Goal: Information Seeking & Learning: Understand process/instructions

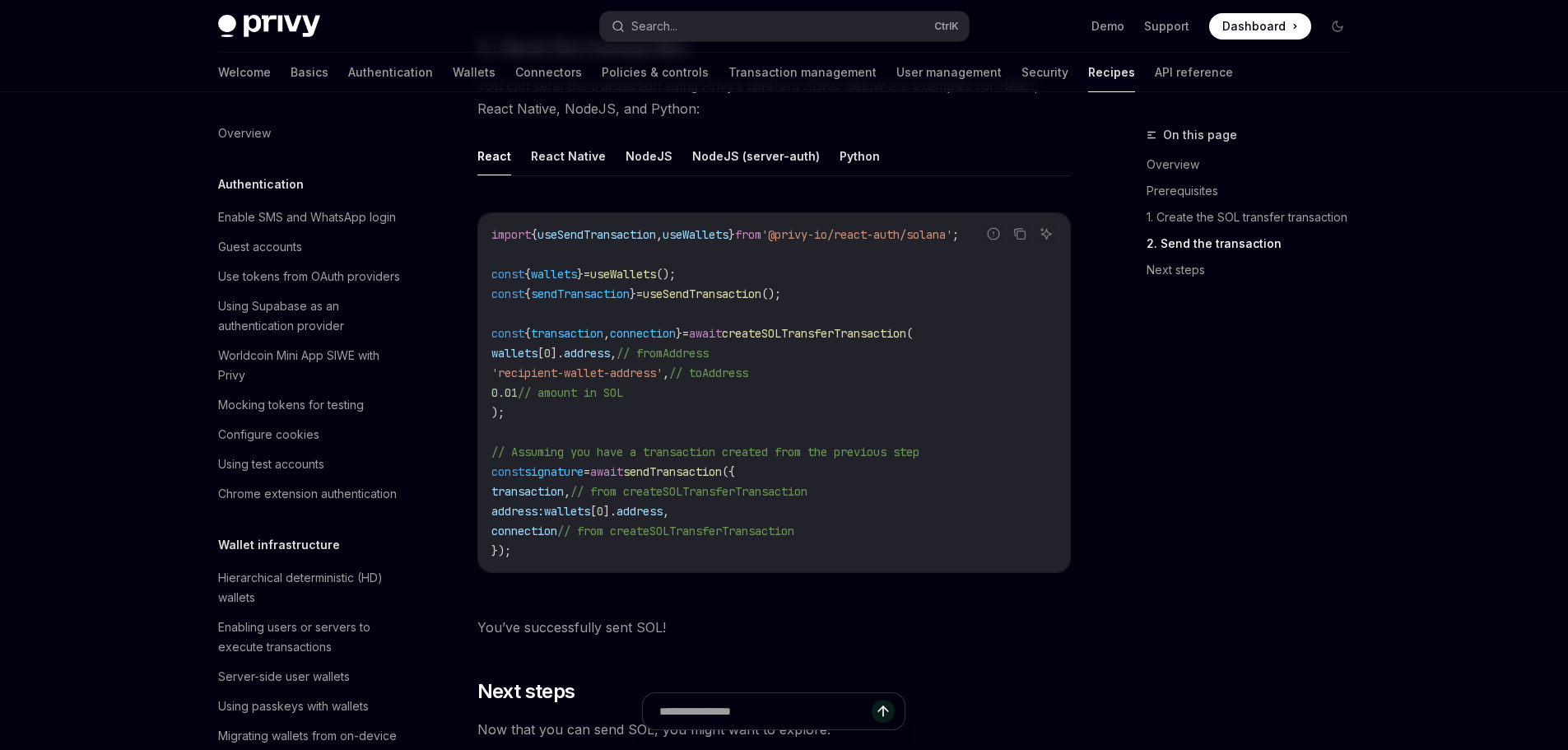
scroll to position [2552, 0]
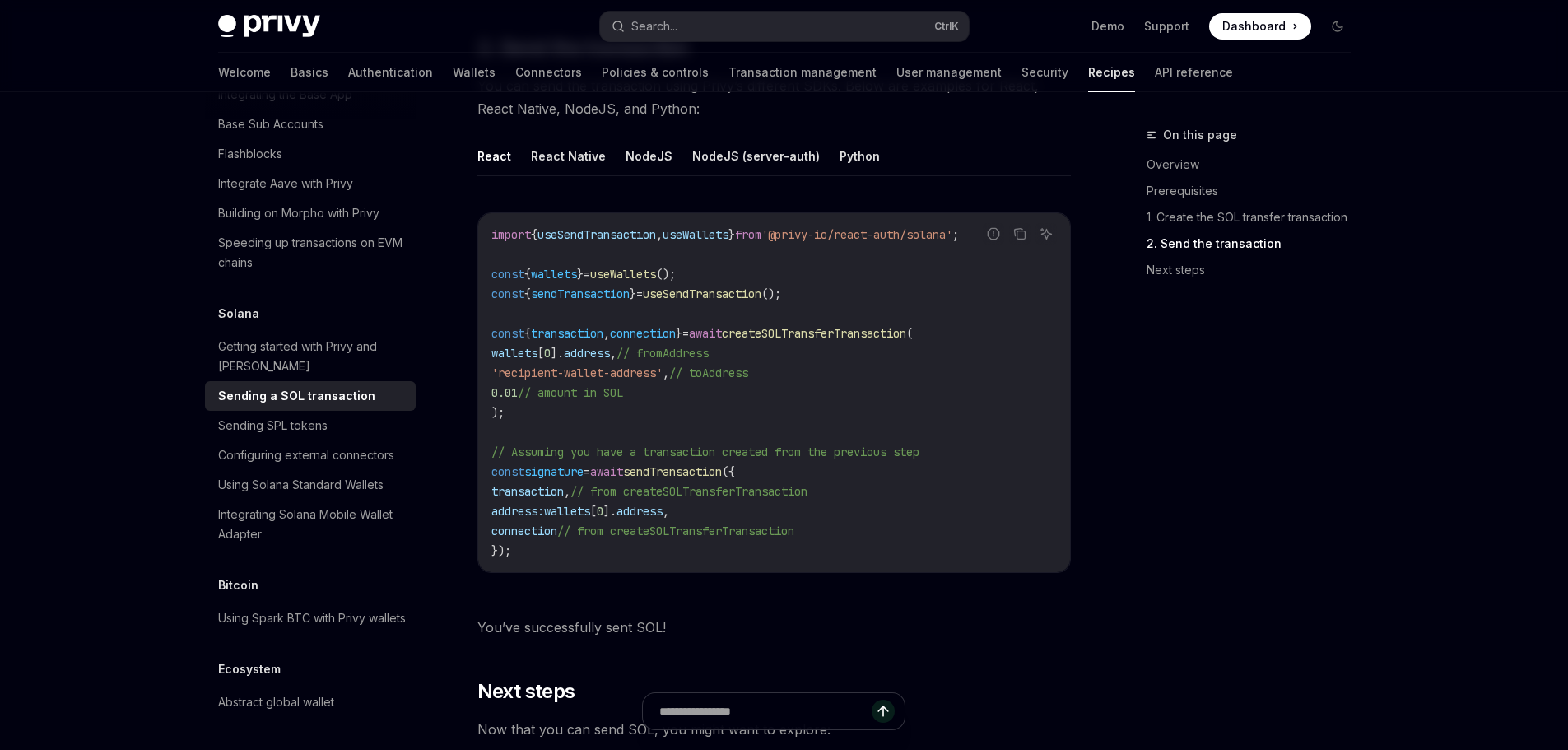
click at [863, 326] on span "createSOLTransferTransaction" at bounding box center [814, 333] width 184 height 15
click at [864, 326] on span "createSOLTransferTransaction" at bounding box center [814, 333] width 184 height 15
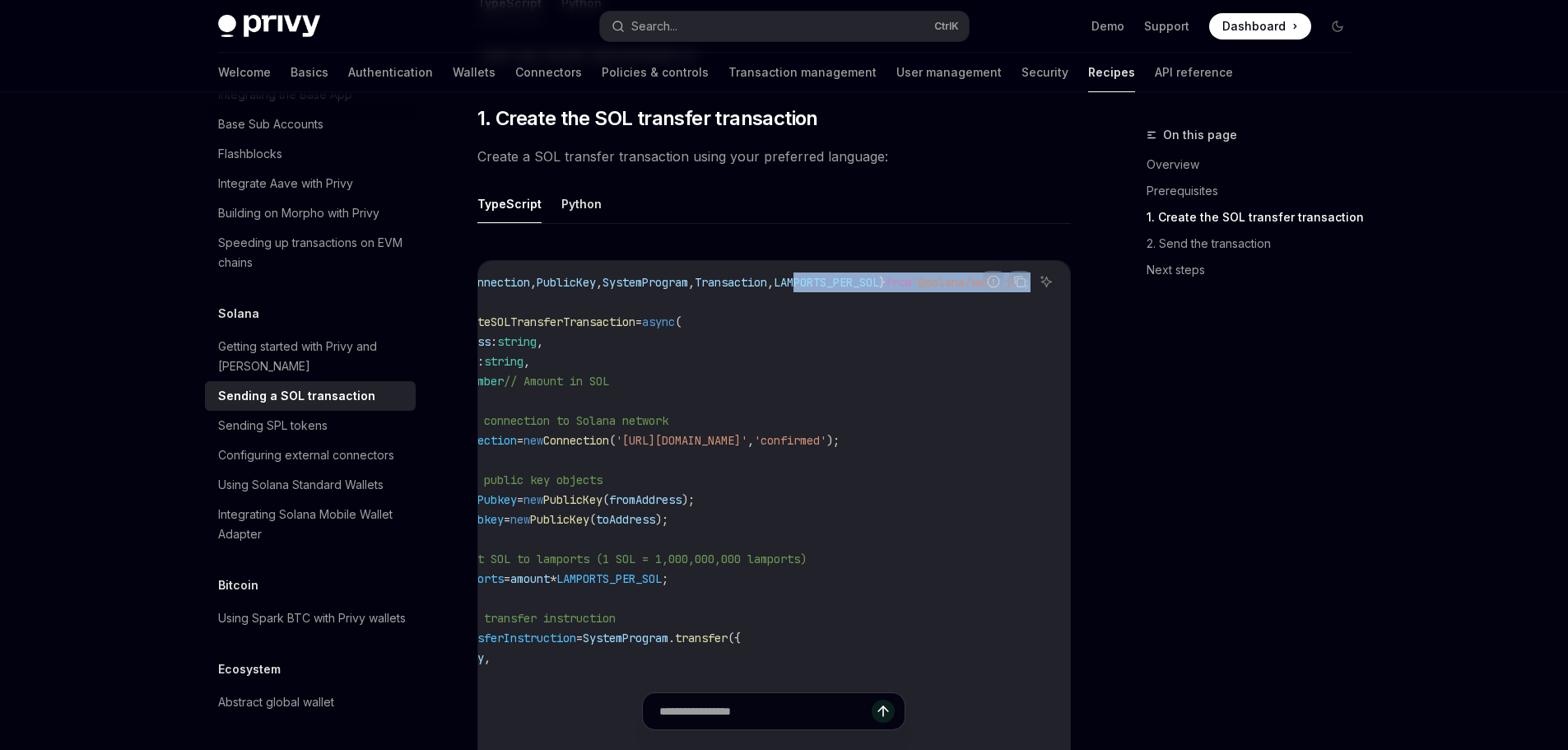
scroll to position [0, 152]
drag, startPoint x: 921, startPoint y: 268, endPoint x: 957, endPoint y: 275, distance: 36.7
click at [959, 275] on span "import { Connection , PublicKey , SystemProgram , Transaction , LAMPORTS_PER_SO…" at bounding box center [724, 282] width 612 height 15
click at [886, 275] on span "from" at bounding box center [899, 282] width 26 height 15
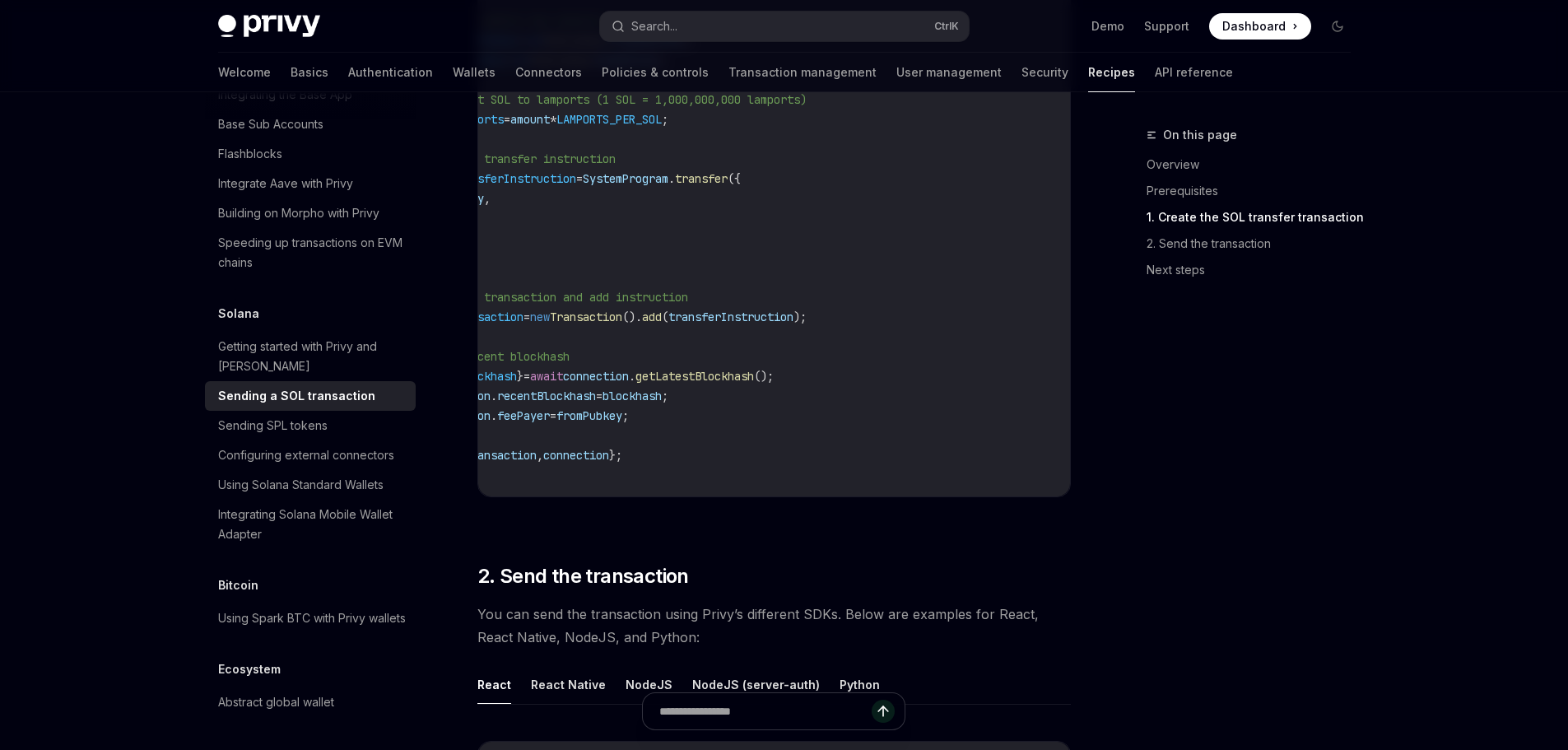
scroll to position [1235, 0]
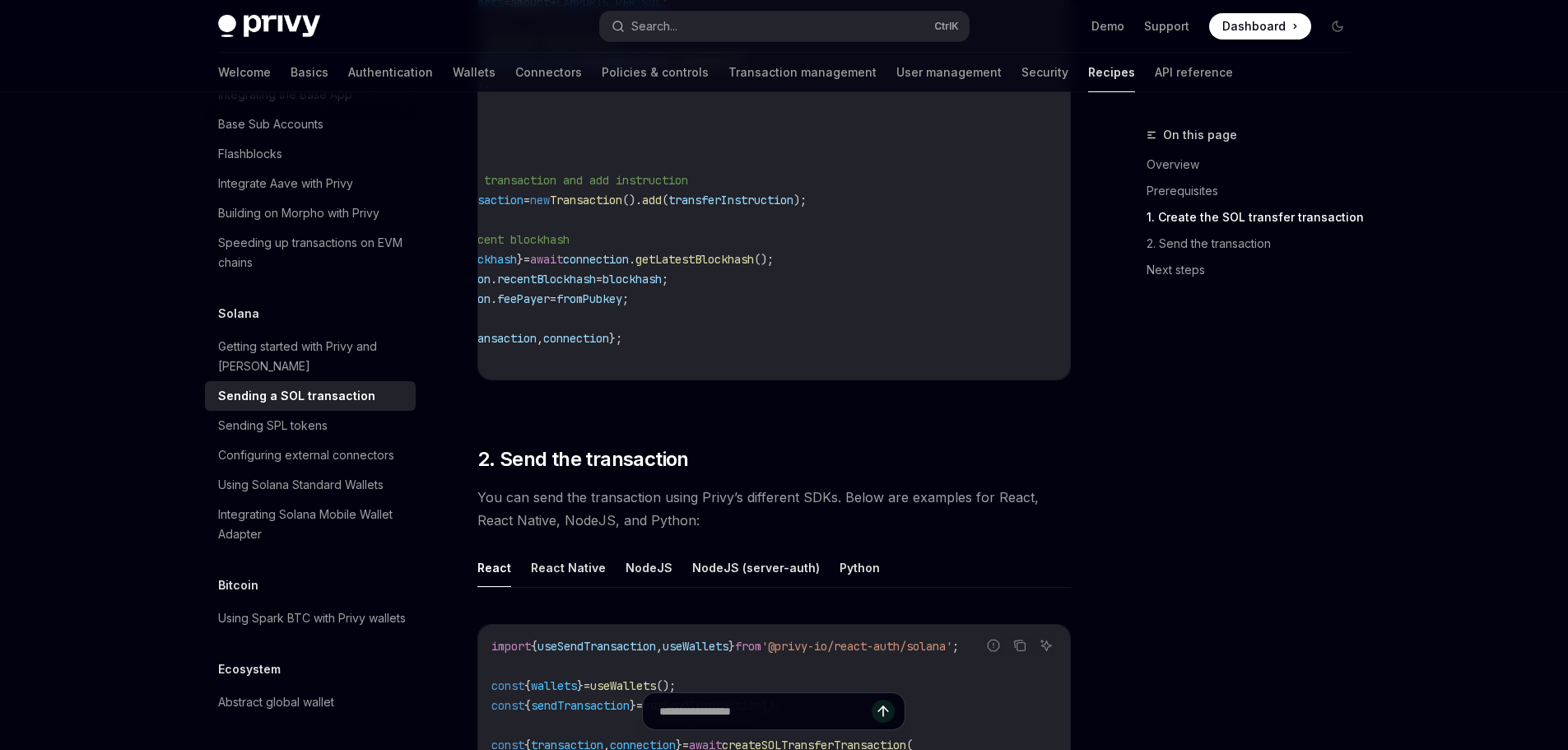
drag, startPoint x: 851, startPoint y: 363, endPoint x: 649, endPoint y: 347, distance: 202.6
click at [647, 347] on div "import { Connection , PublicKey , SystemProgram , Transaction , LAMPORTS_PER_SO…" at bounding box center [774, 32] width 592 height 695
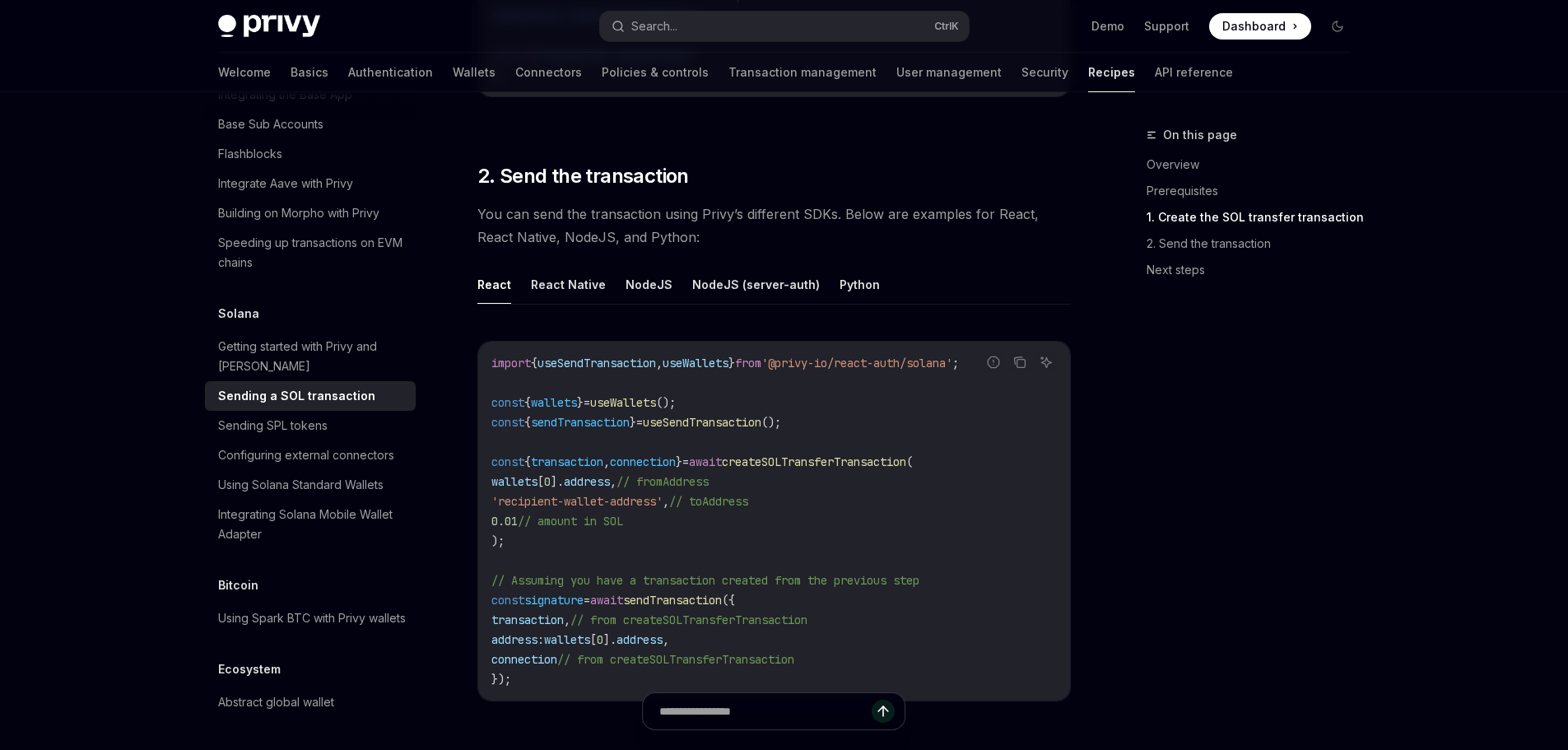
scroll to position [1647, 0]
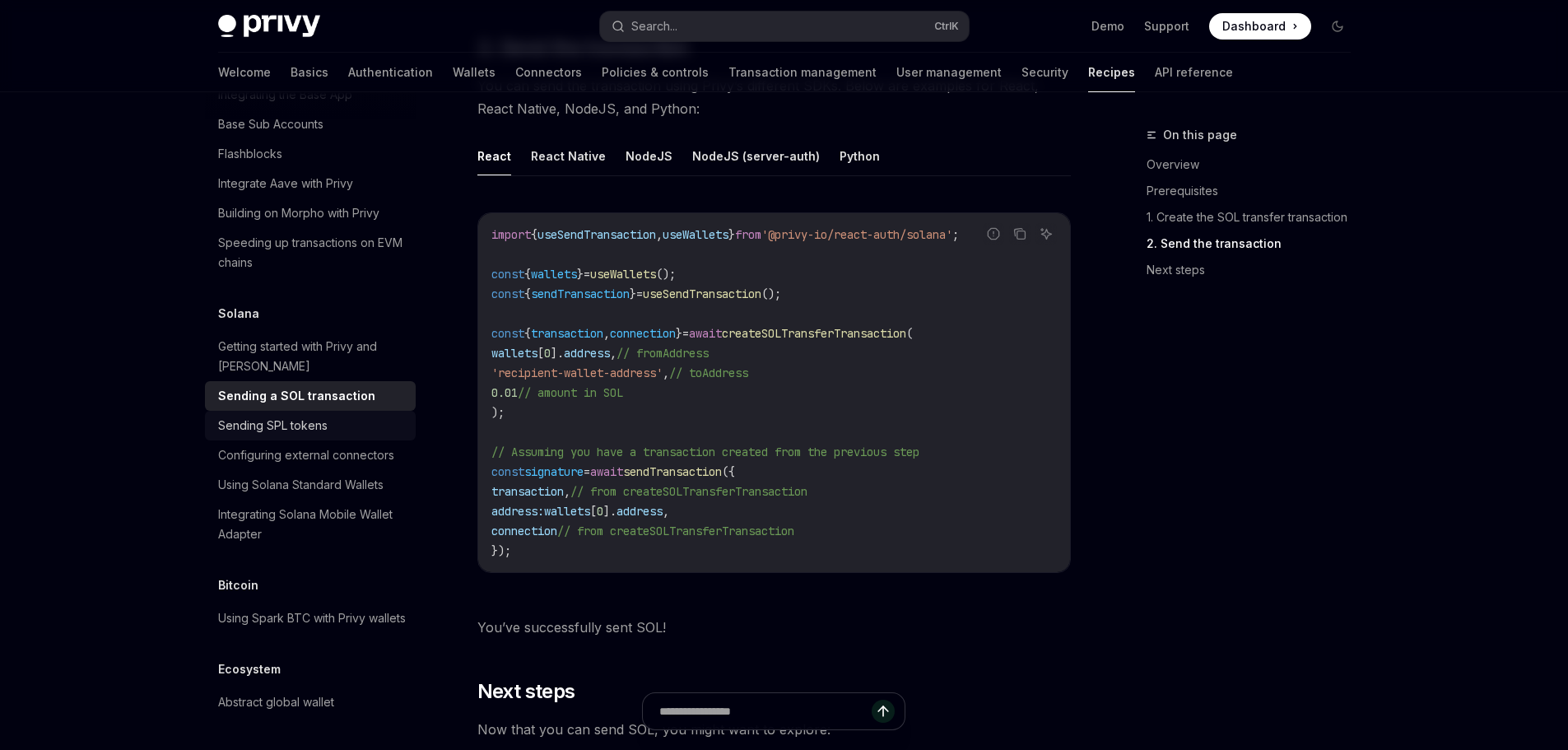
click at [342, 436] on div "Sending SPL tokens" at bounding box center [312, 426] width 188 height 20
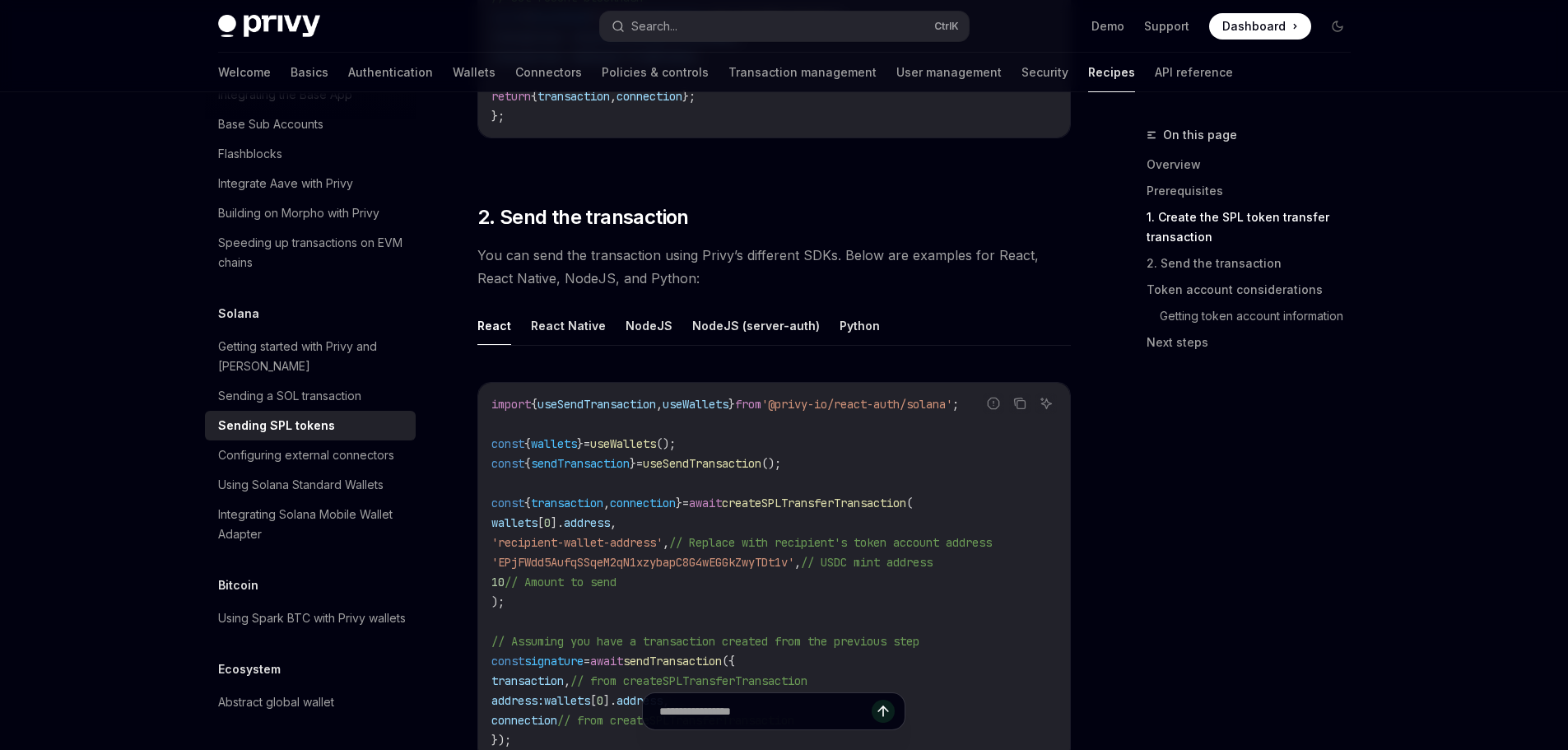
scroll to position [1811, 0]
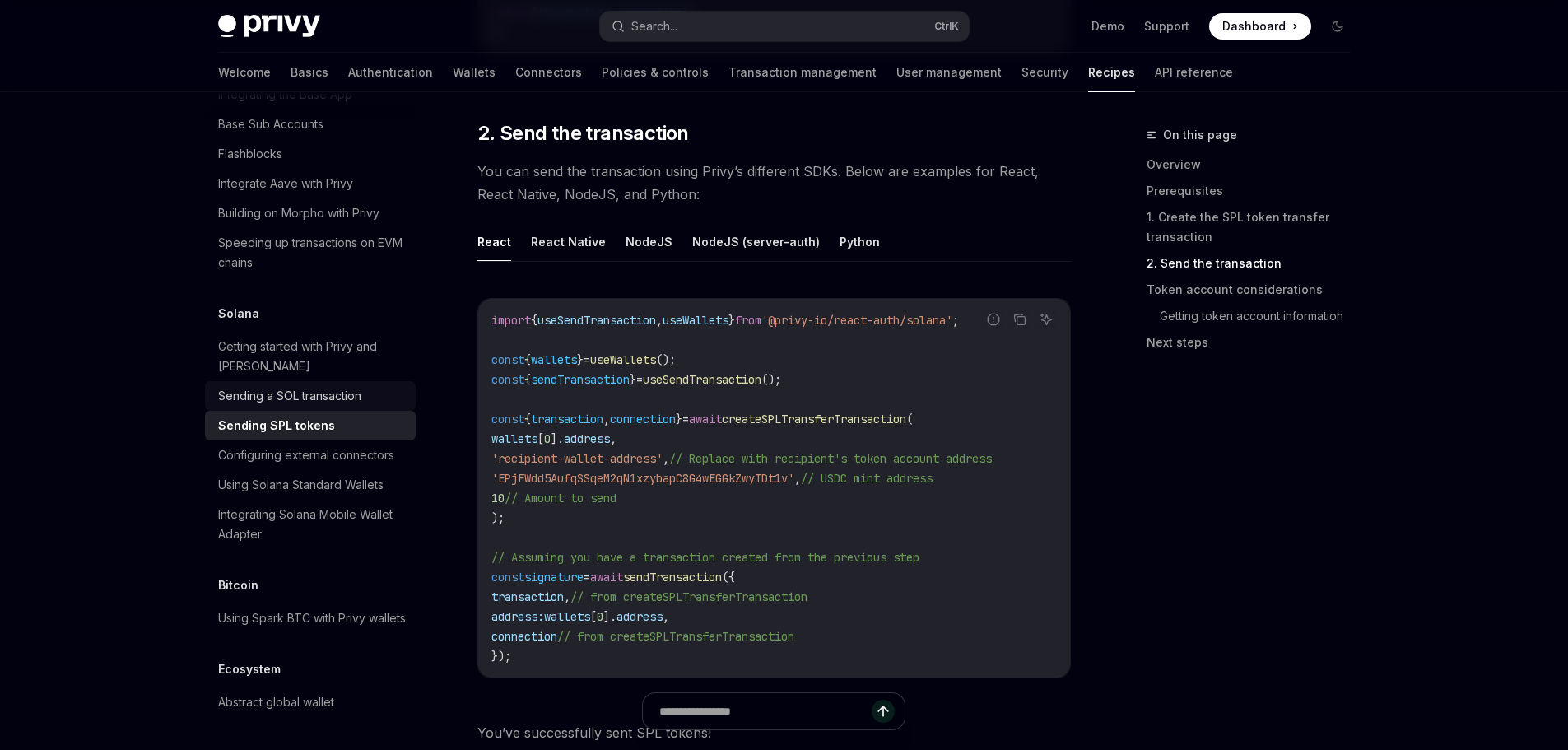
click at [356, 406] on div "Sending a SOL transaction" at bounding box center [290, 396] width 143 height 20
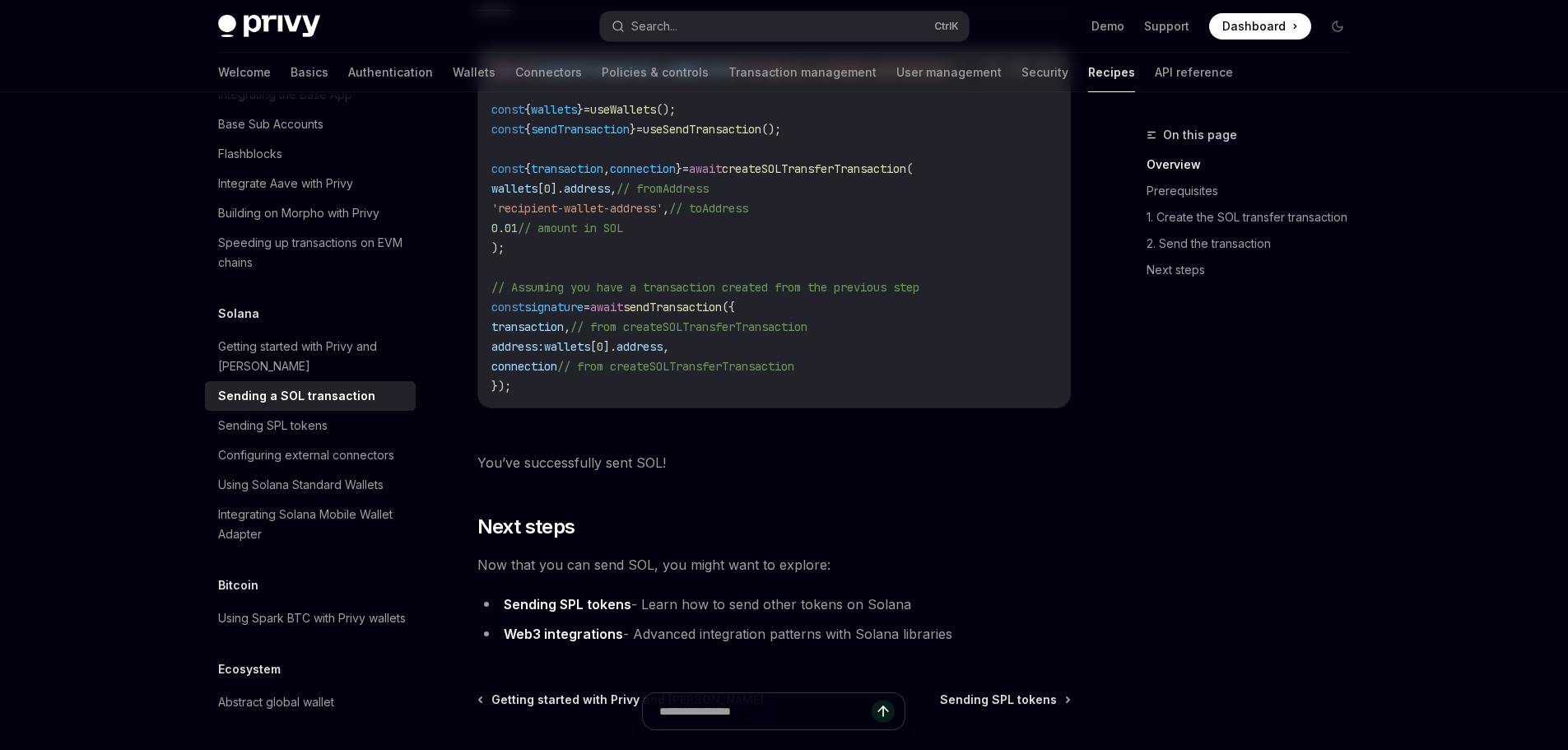
type textarea "*"
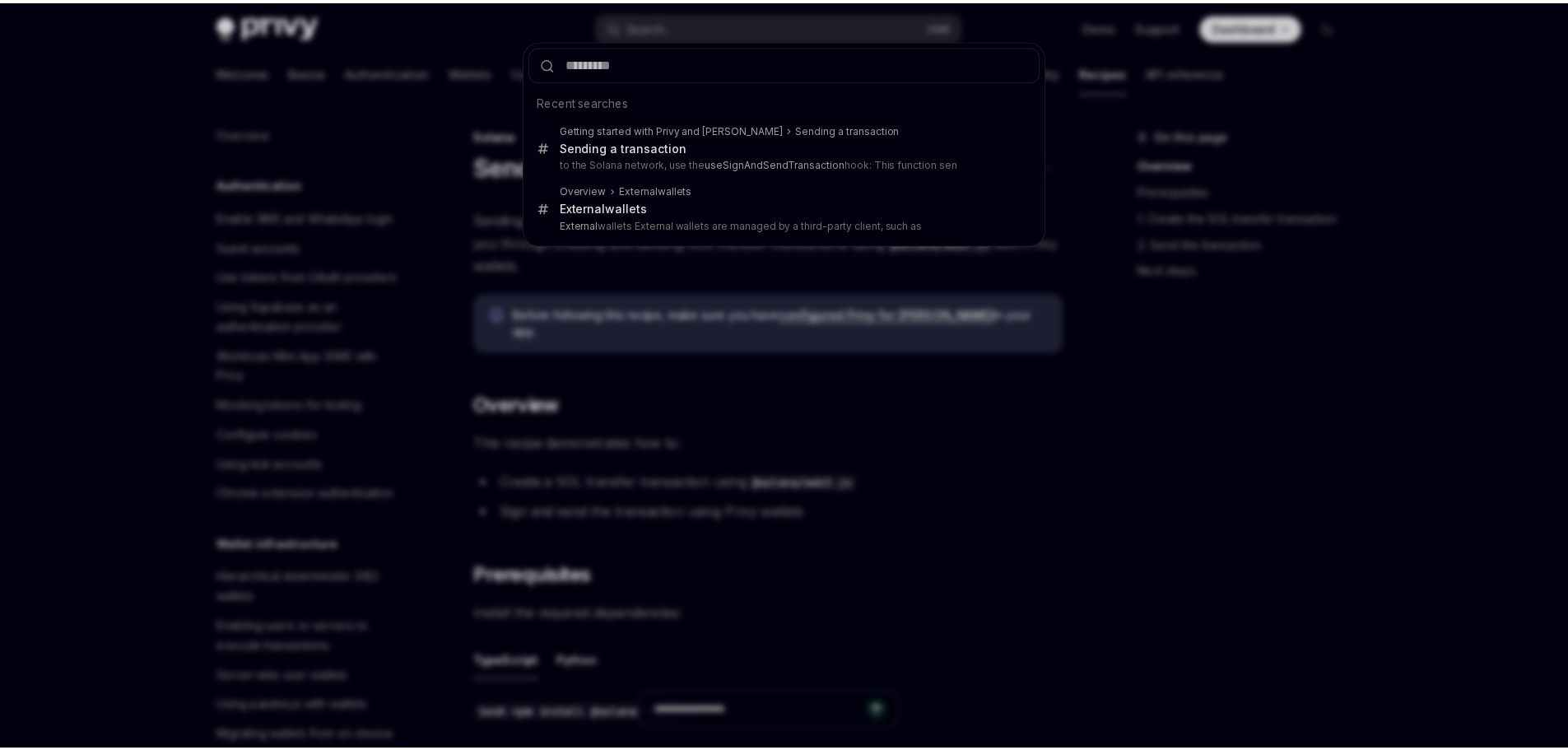
scroll to position [2553, 0]
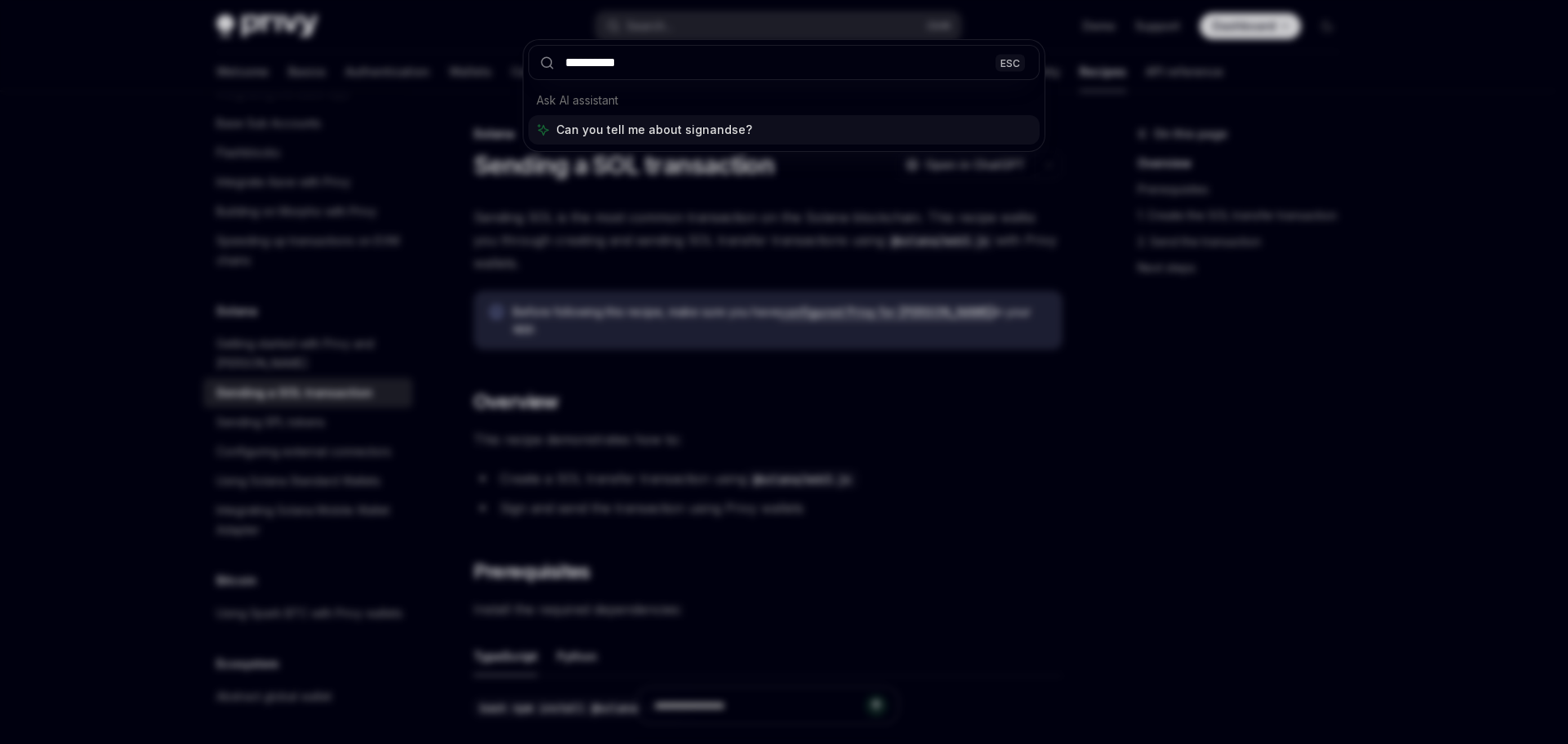
type input "**********"
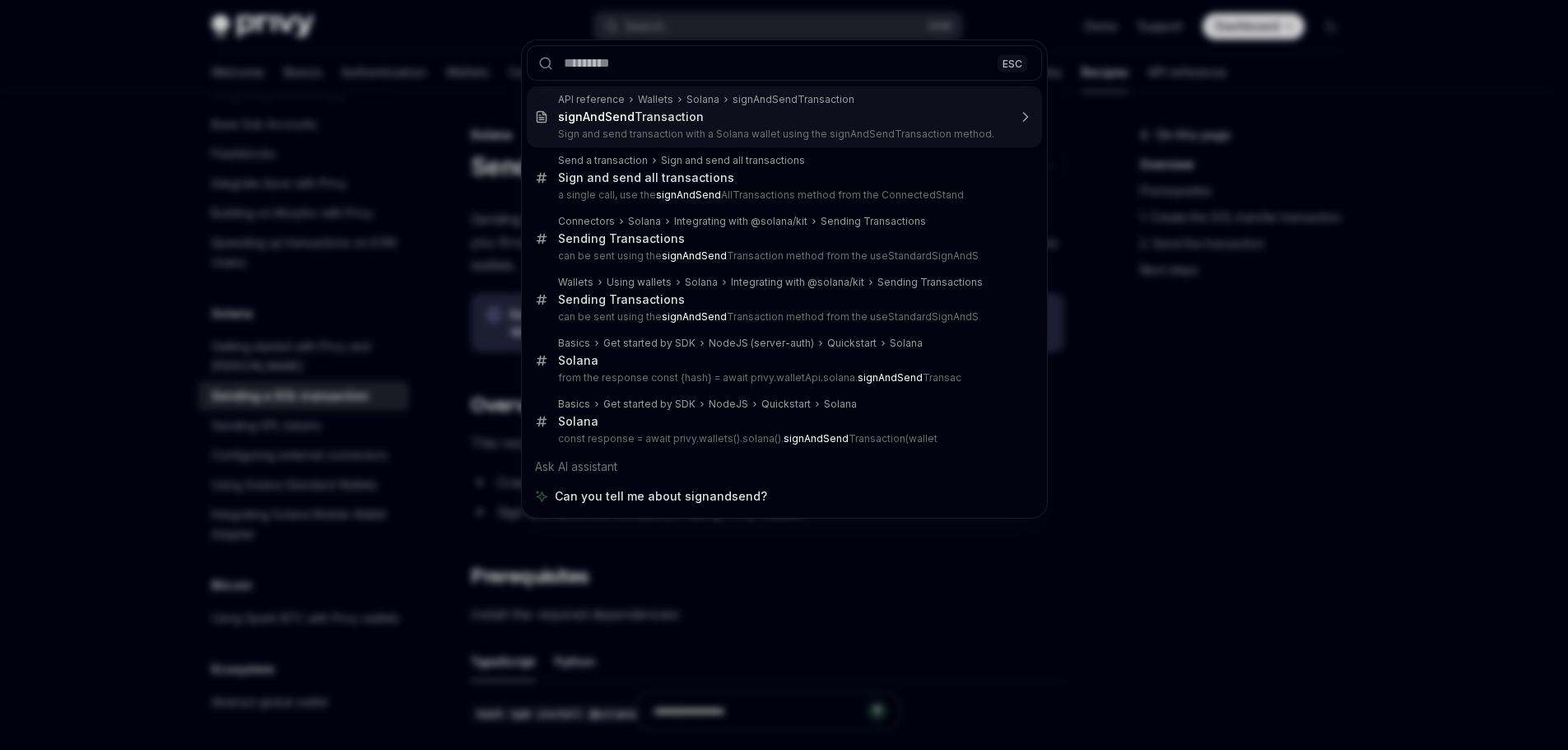
type textarea "*"
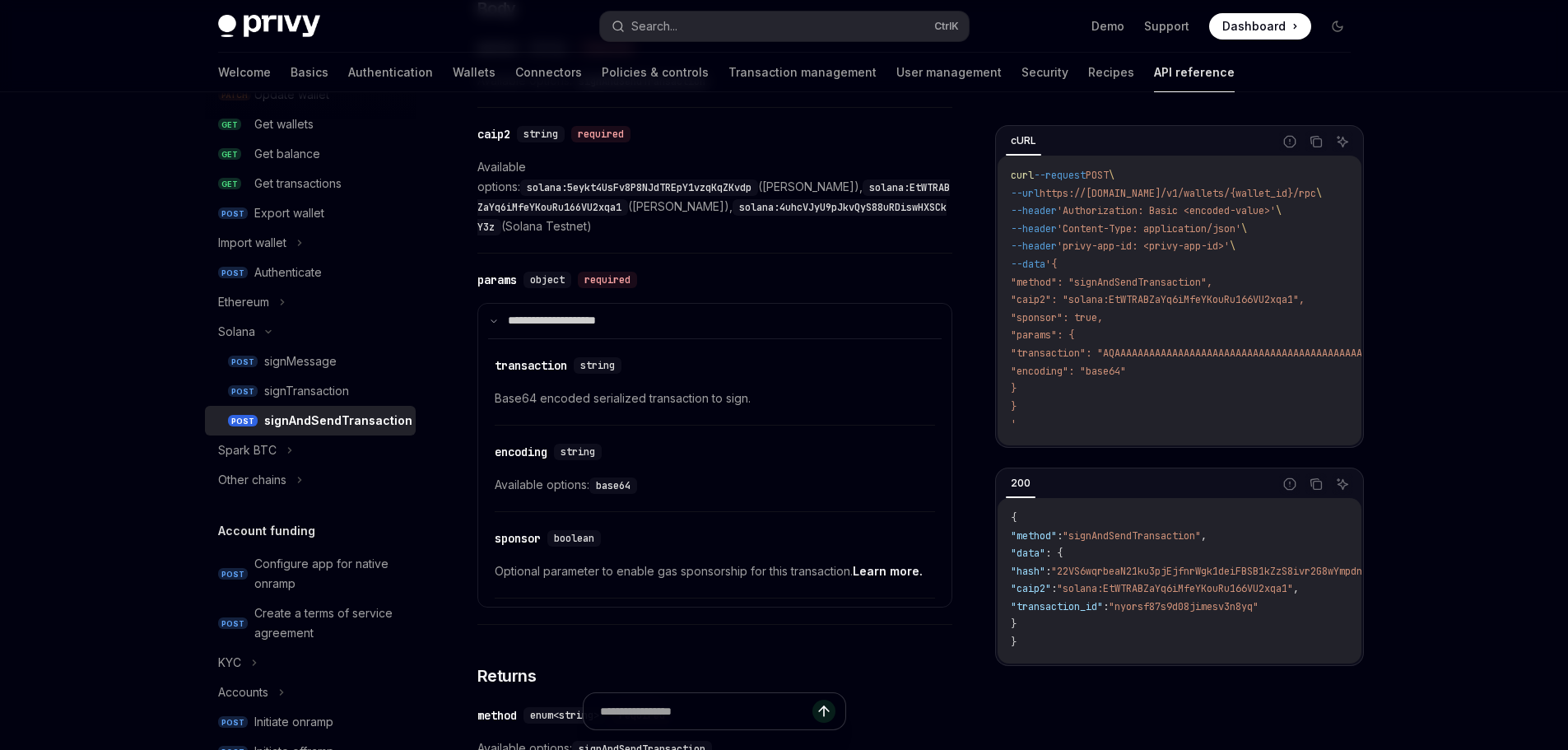
scroll to position [751, 0]
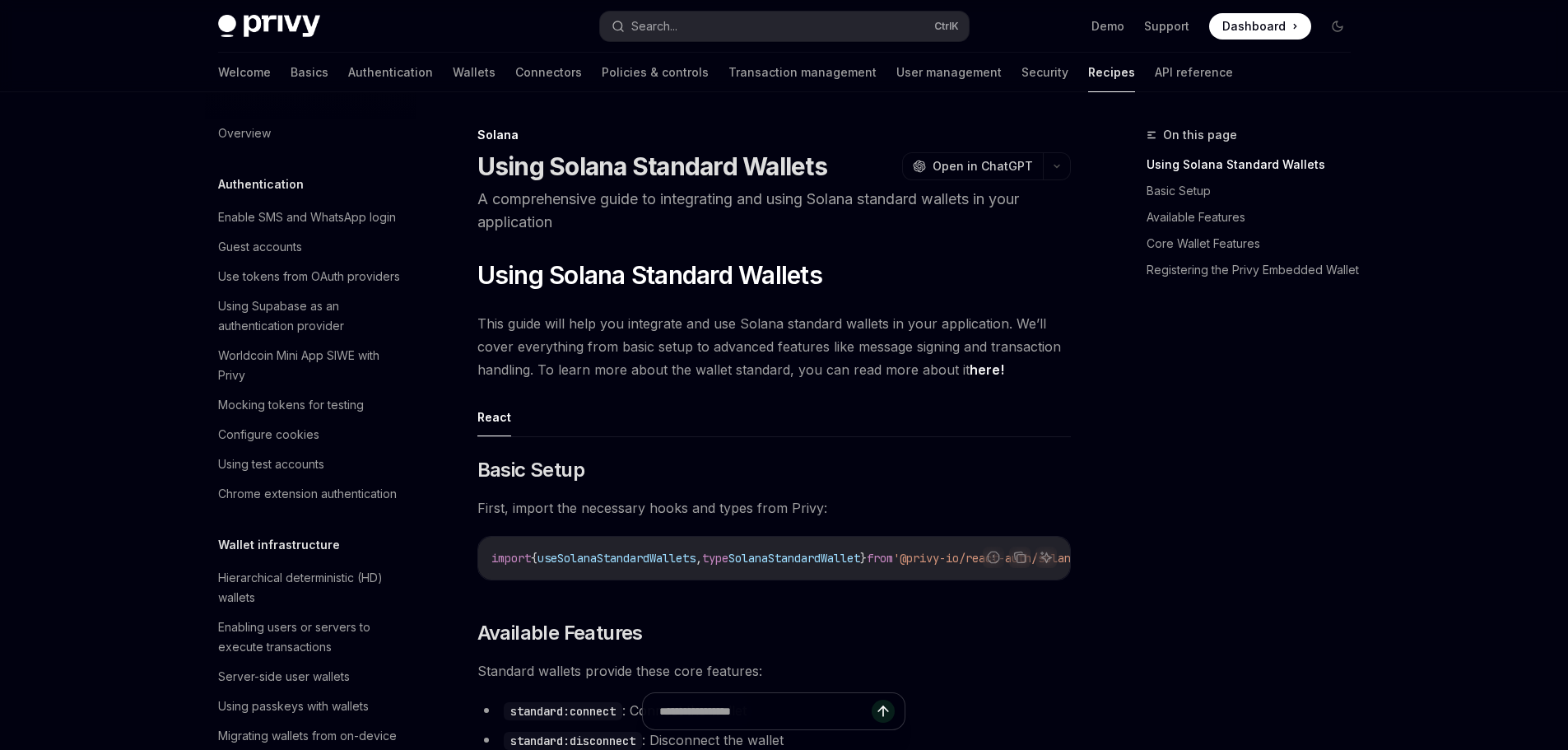
scroll to position [2617, 0]
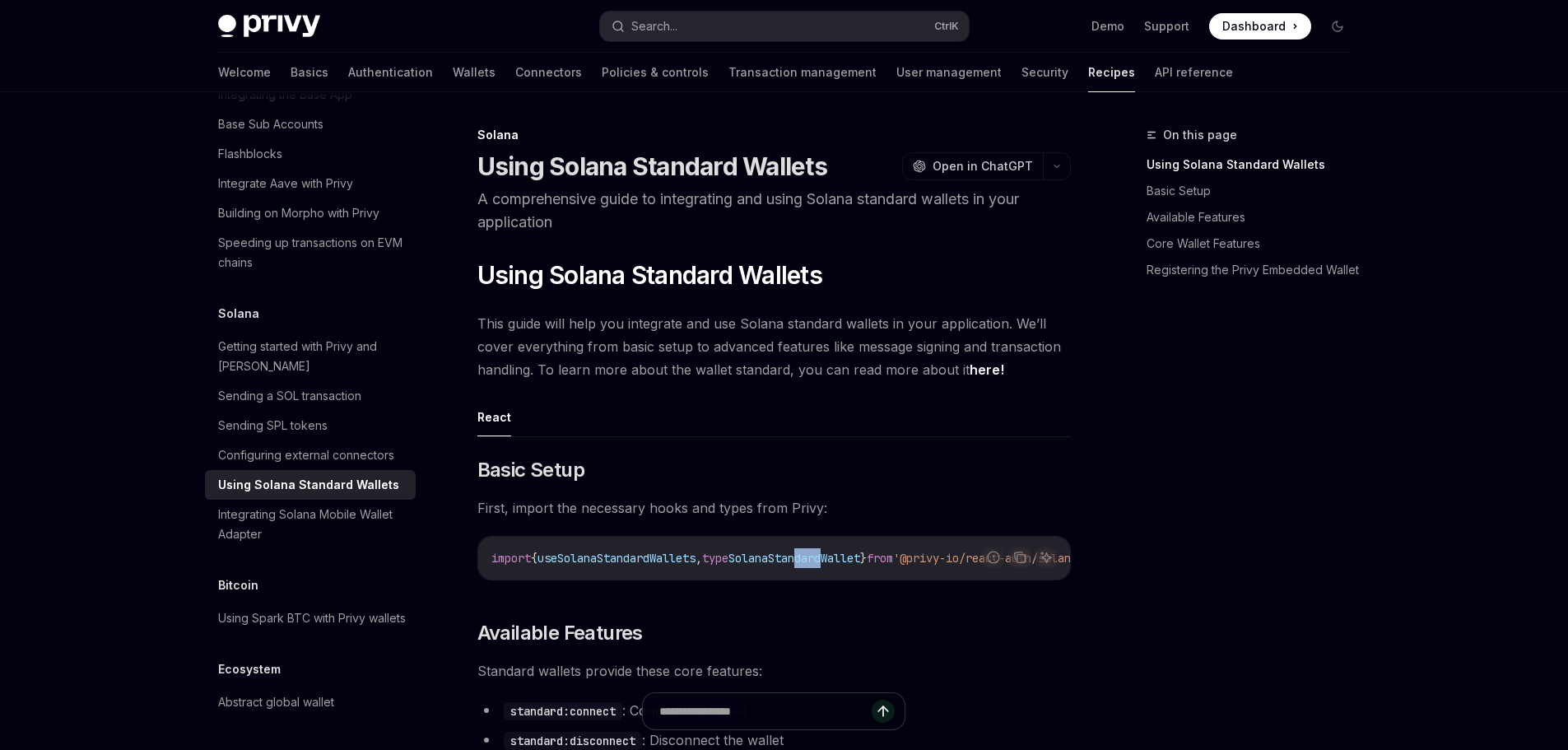
drag, startPoint x: 823, startPoint y: 576, endPoint x: 851, endPoint y: 578, distance: 28.1
click at [851, 577] on div "import { useSolanaStandardWallets , type SolanaStandardWallet } from '@privy-io…" at bounding box center [774, 558] width 592 height 43
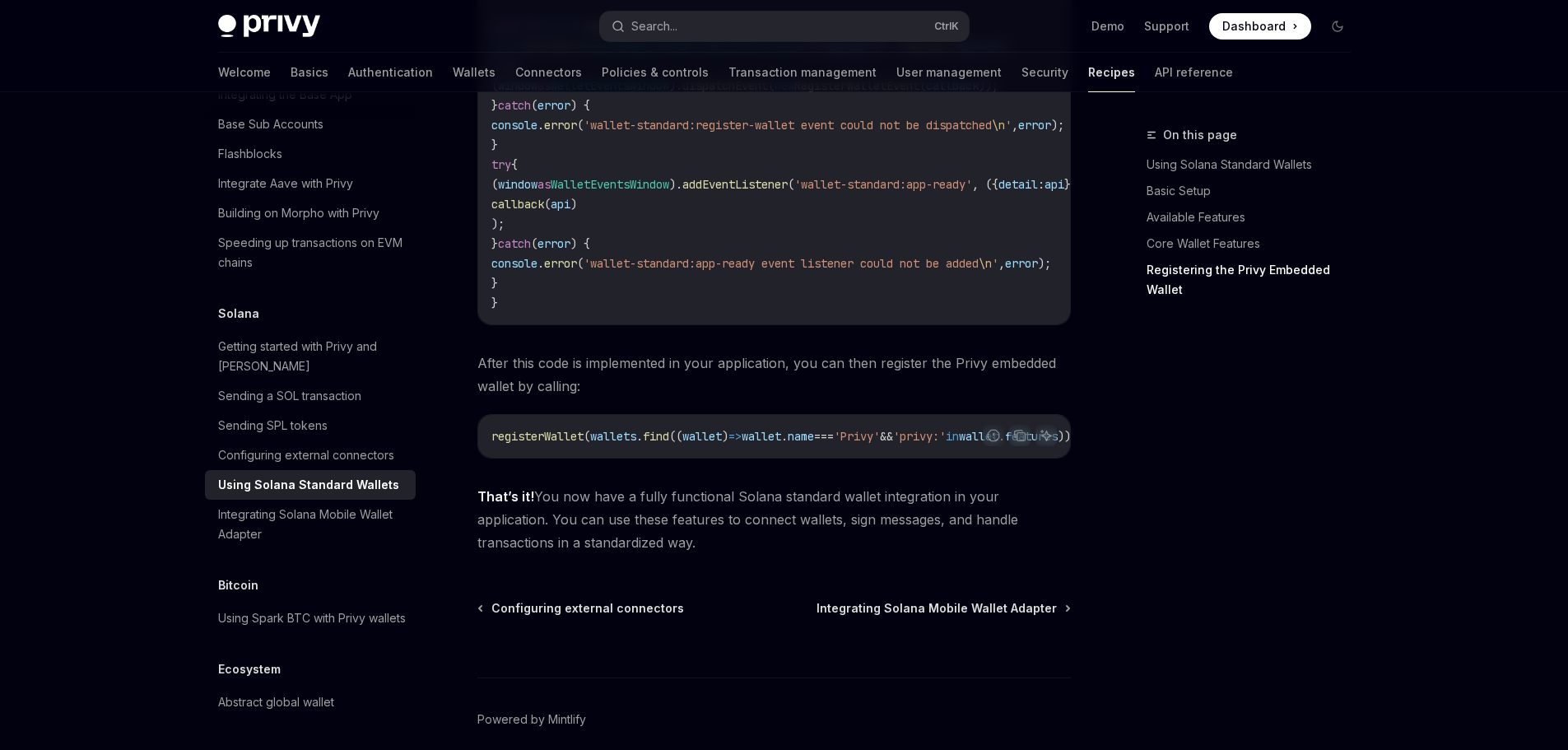
scroll to position [2799, 0]
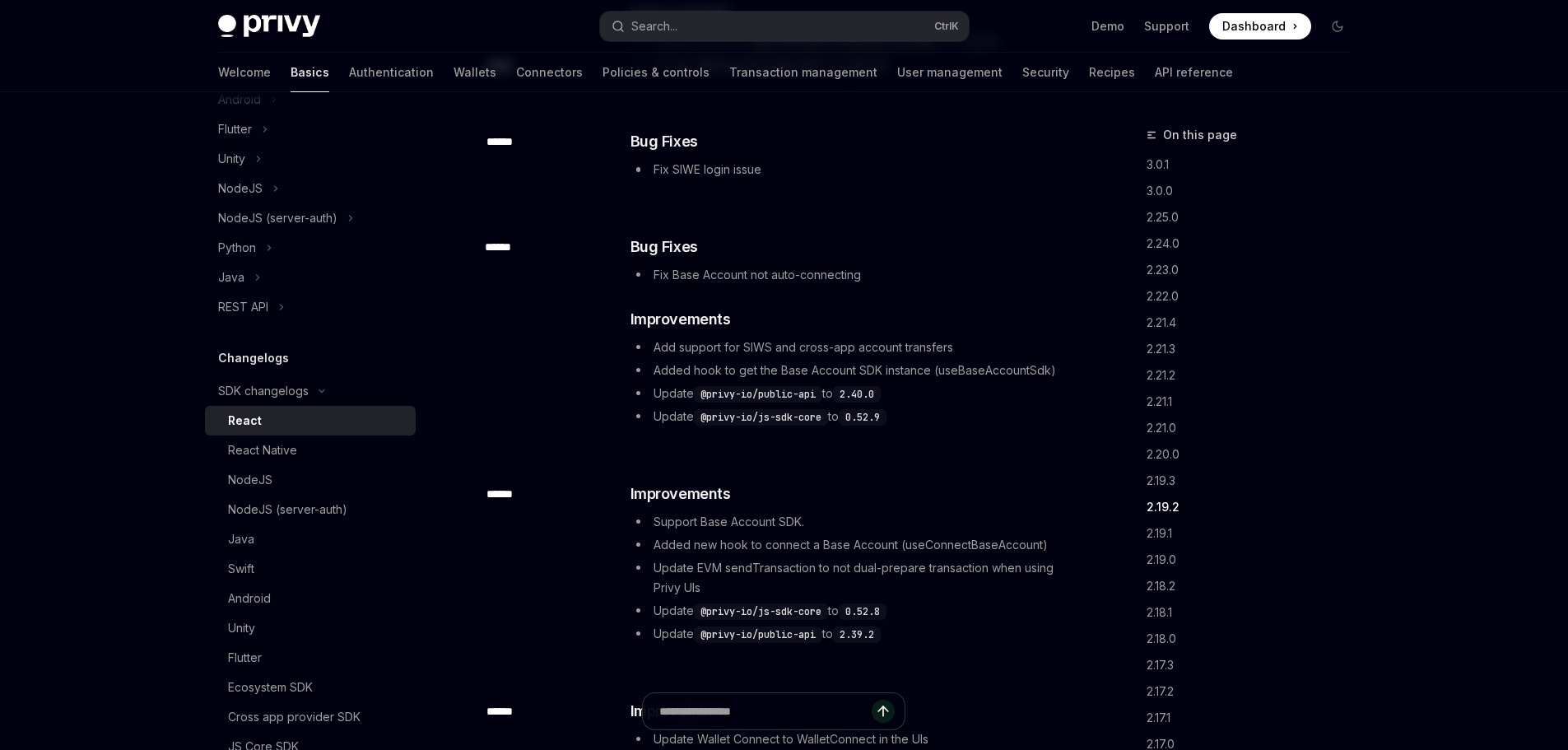
scroll to position [4281, 0]
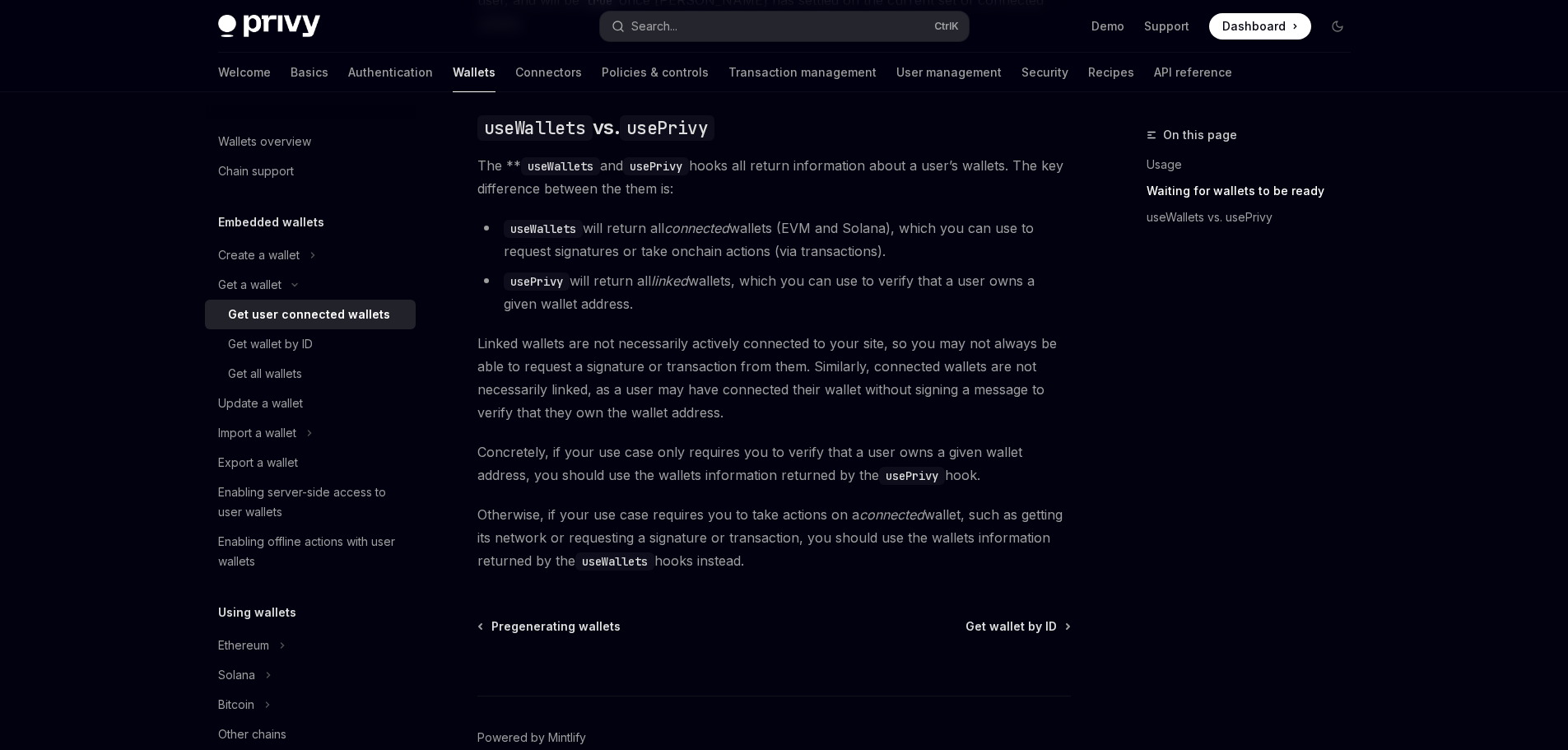
scroll to position [1450, 0]
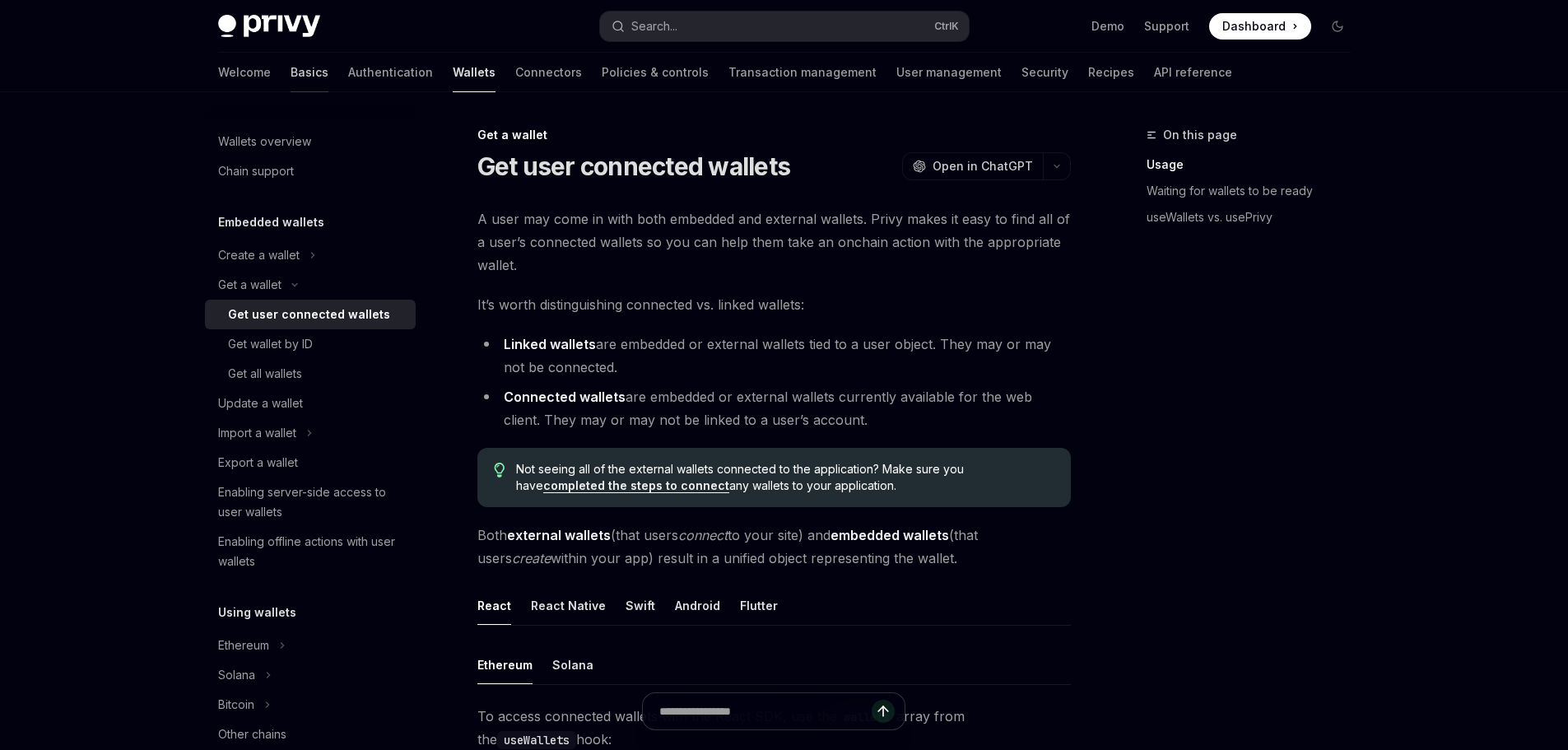
click at [291, 73] on link "Basics" at bounding box center [309, 72] width 38 height 40
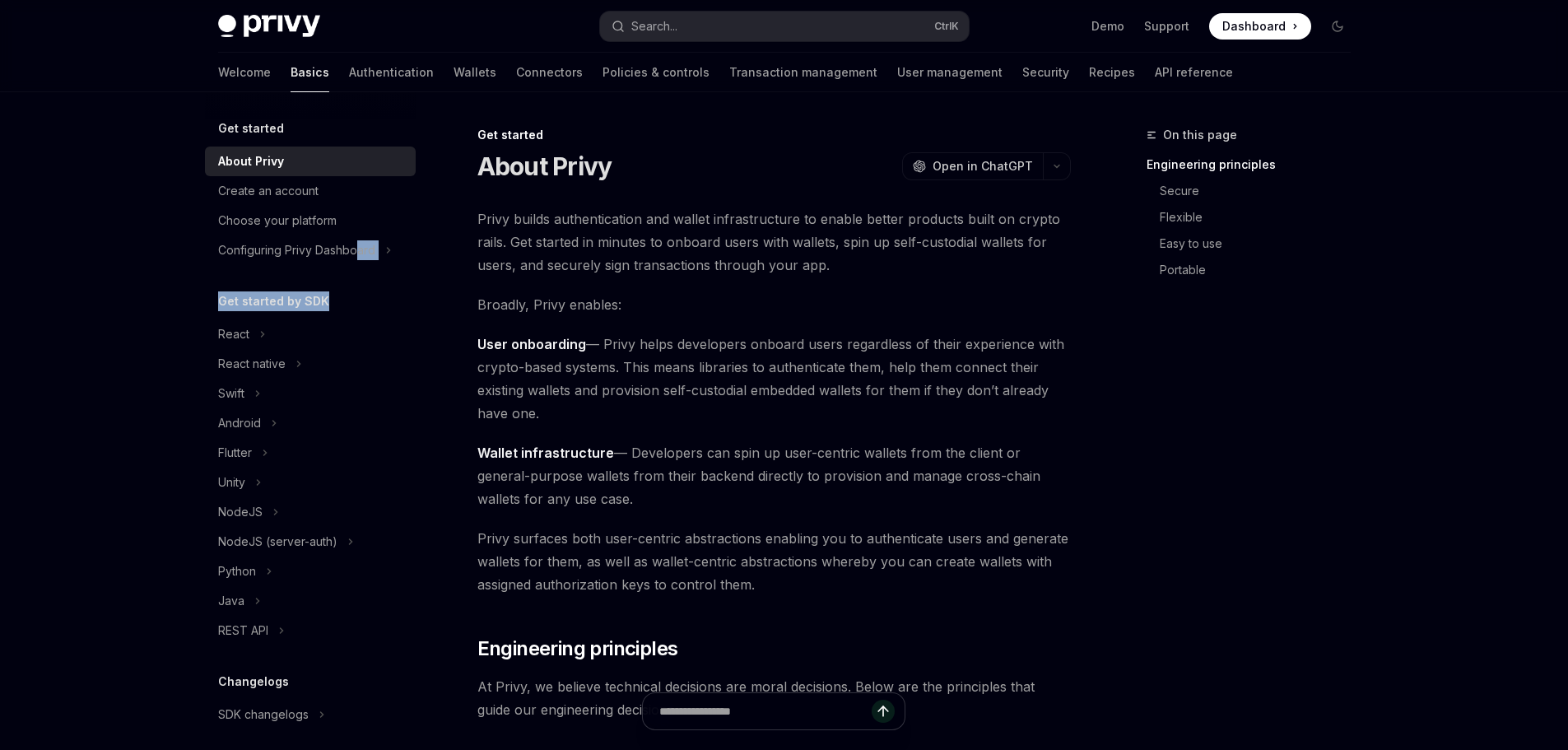
drag, startPoint x: 356, startPoint y: 249, endPoint x: 358, endPoint y: 277, distance: 28.1
click at [358, 277] on div "Get started About Privy Create an account Choose your platform Configuring Priv…" at bounding box center [310, 496] width 211 height 754
click at [280, 360] on div "React native" at bounding box center [252, 364] width 67 height 20
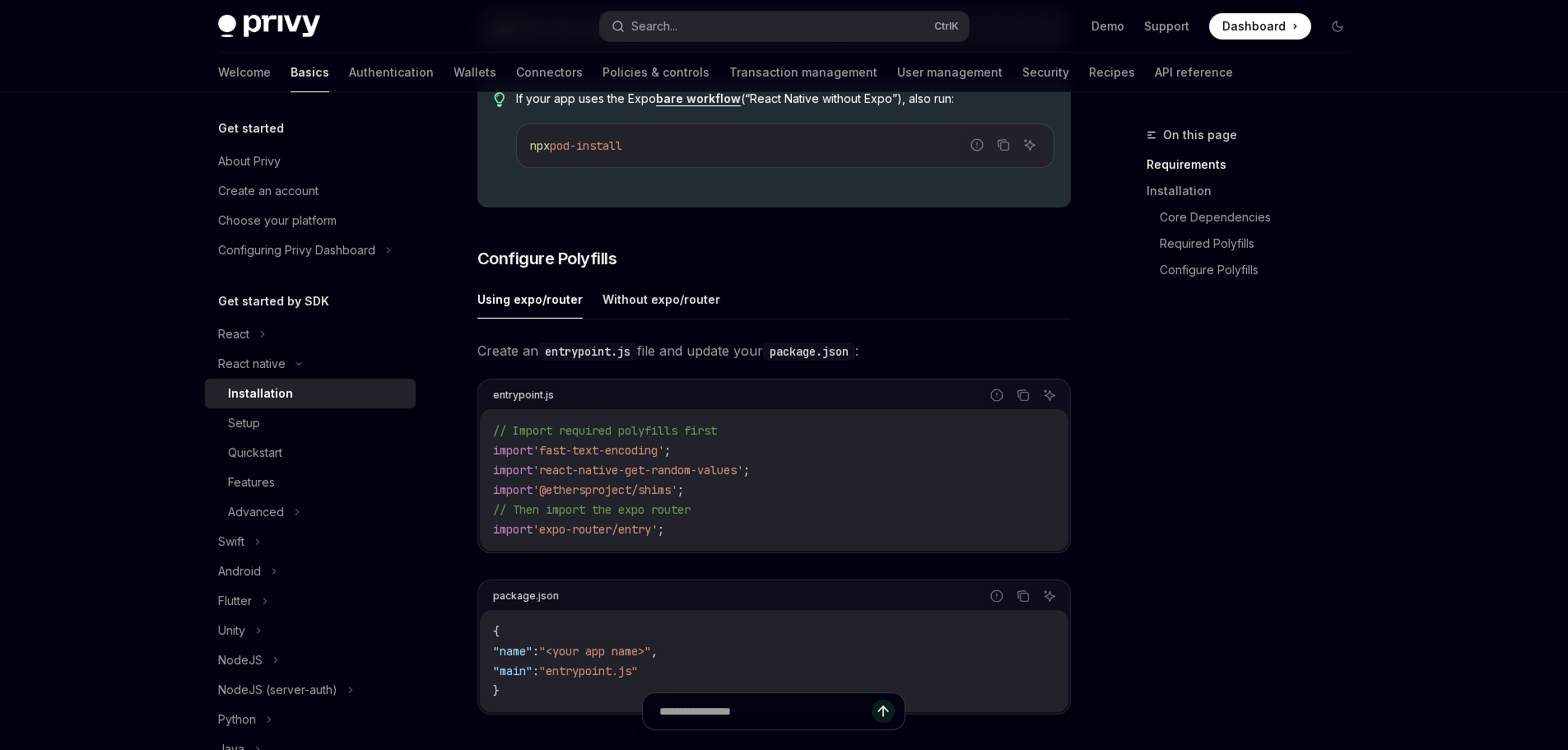
scroll to position [659, 0]
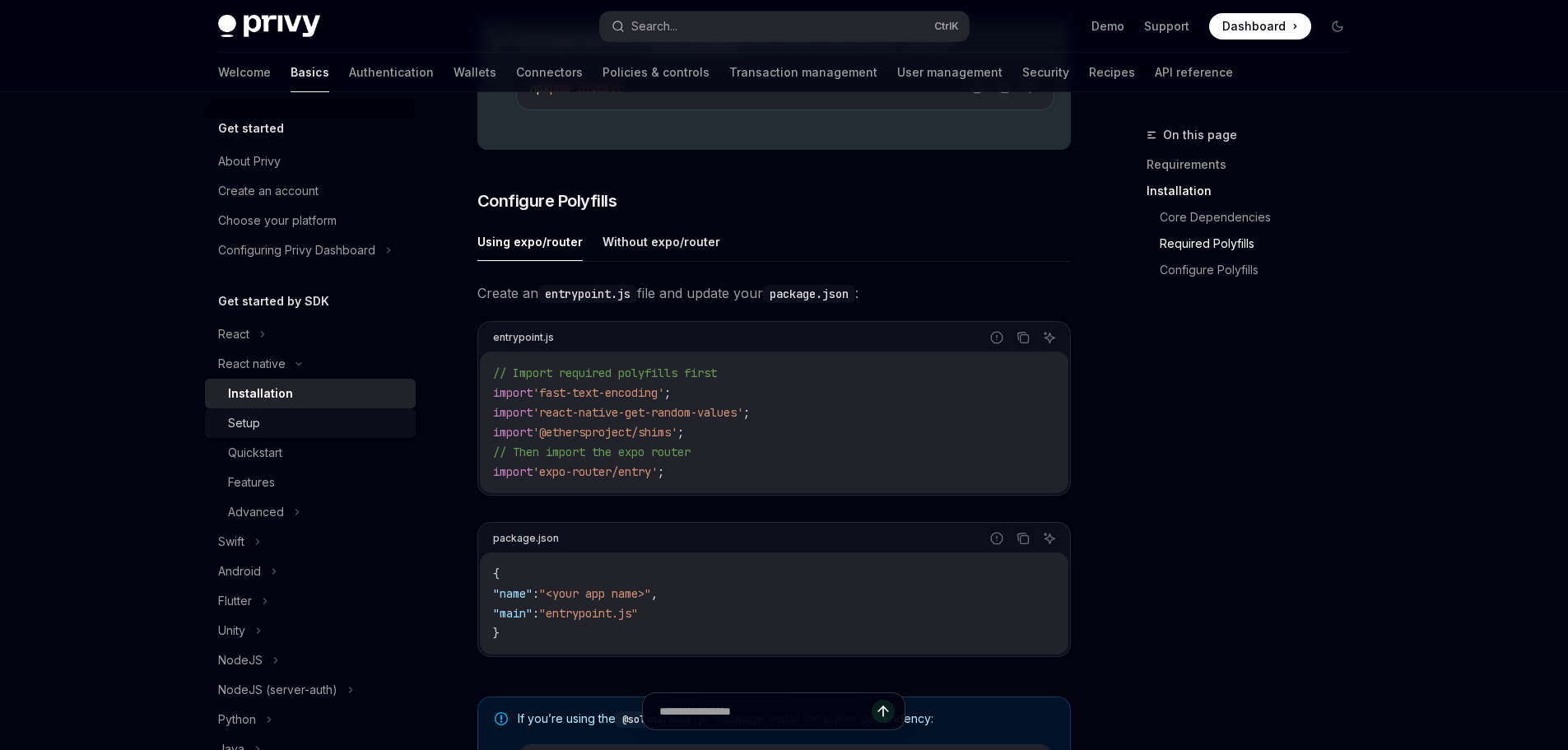
click at [297, 422] on div "Setup" at bounding box center [317, 423] width 178 height 20
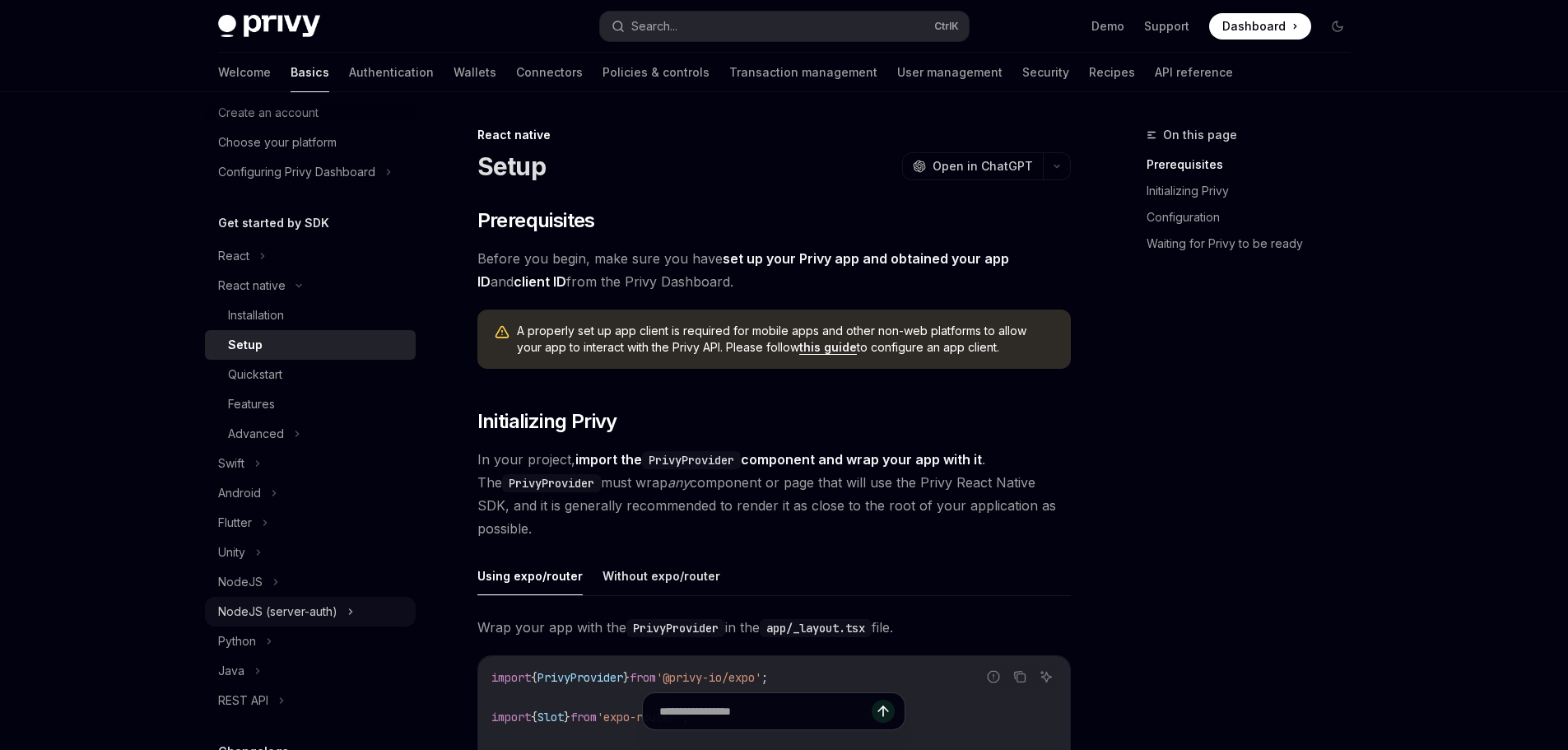
scroll to position [82, 0]
click at [331, 609] on div "NodeJS (server-auth)" at bounding box center [277, 608] width 119 height 20
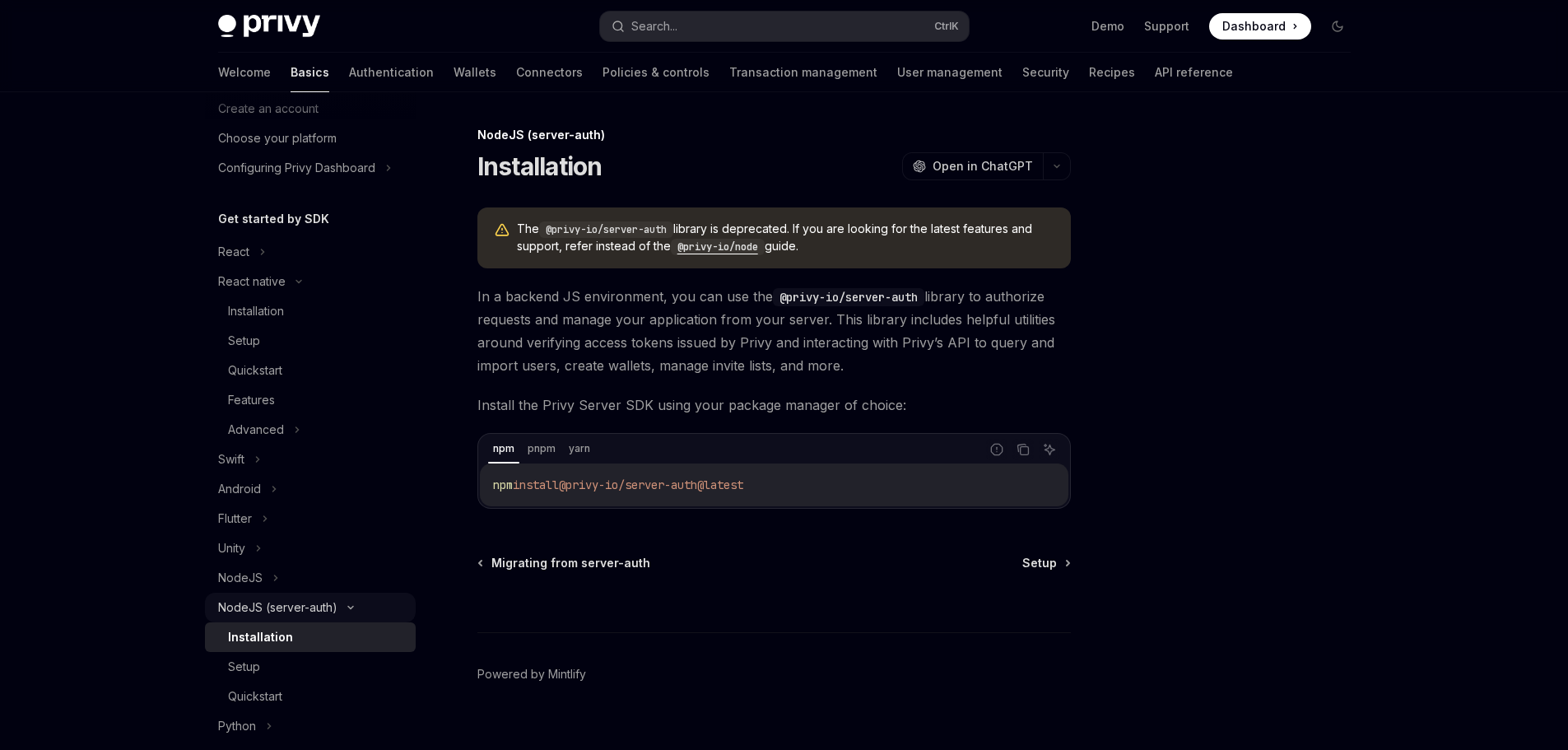
click at [333, 603] on div "NodeJS (server-auth)" at bounding box center [277, 608] width 119 height 20
click at [311, 580] on div "NodeJS" at bounding box center [310, 578] width 211 height 30
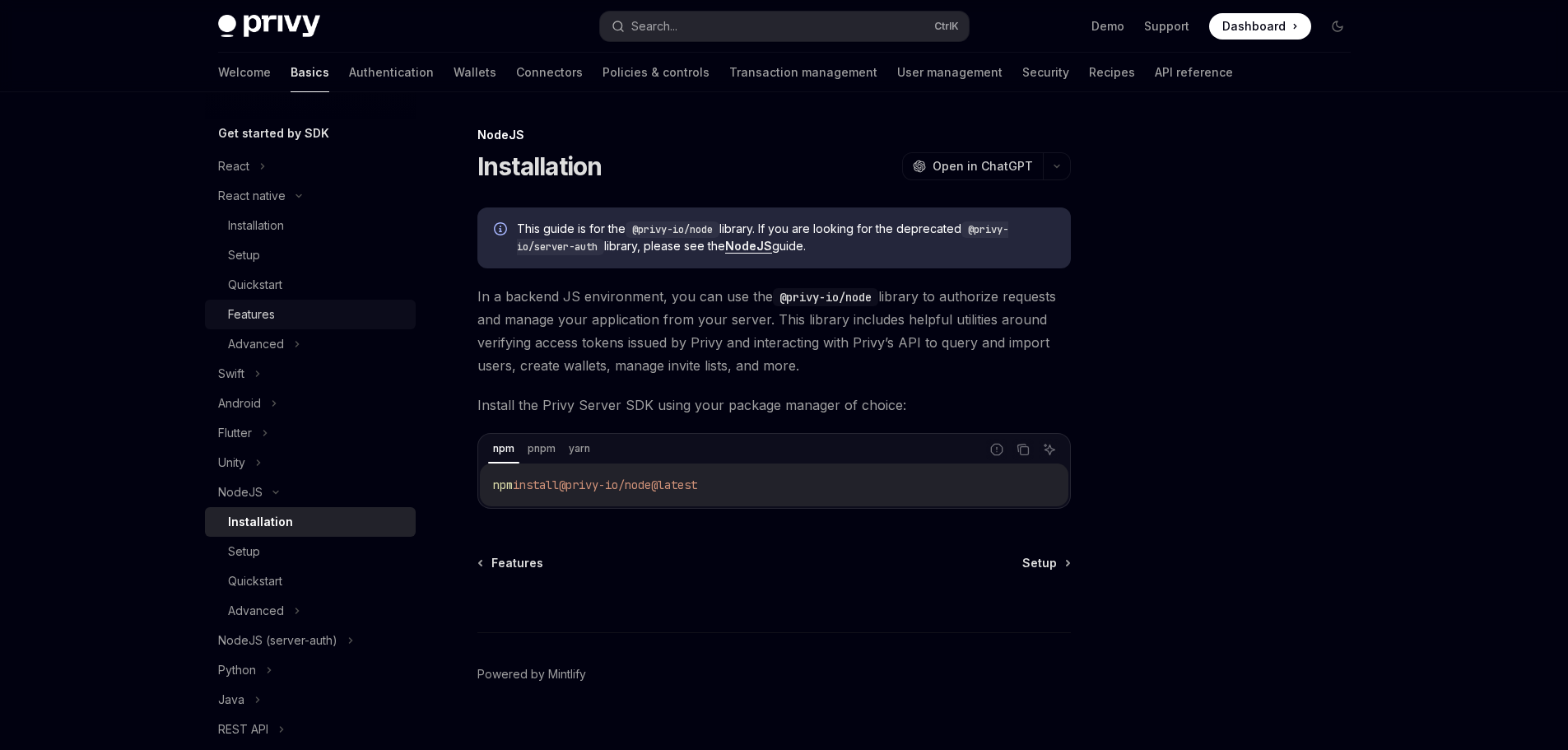
scroll to position [165, 0]
click at [316, 192] on div "React native" at bounding box center [310, 199] width 211 height 30
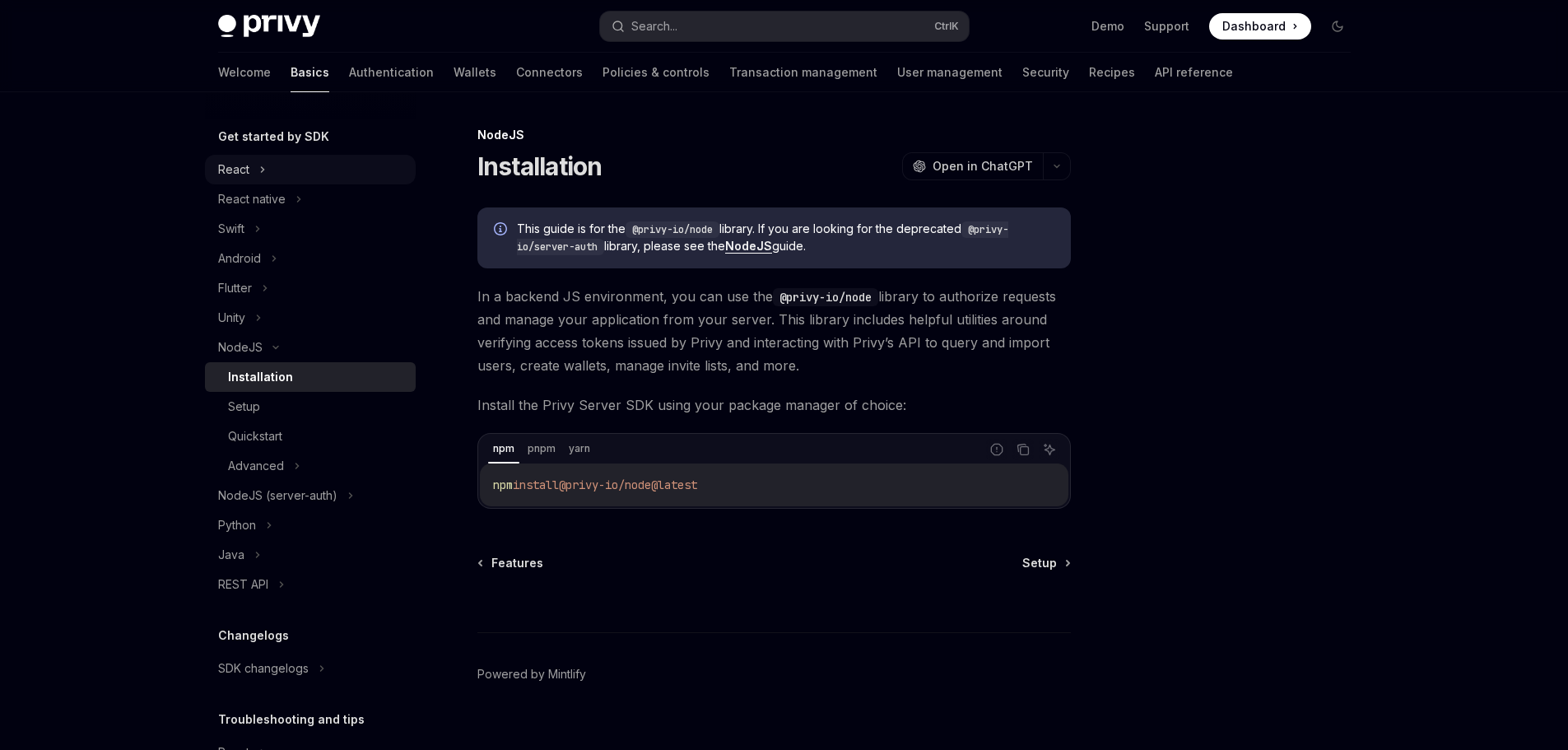
click at [267, 169] on div "React" at bounding box center [310, 170] width 211 height 30
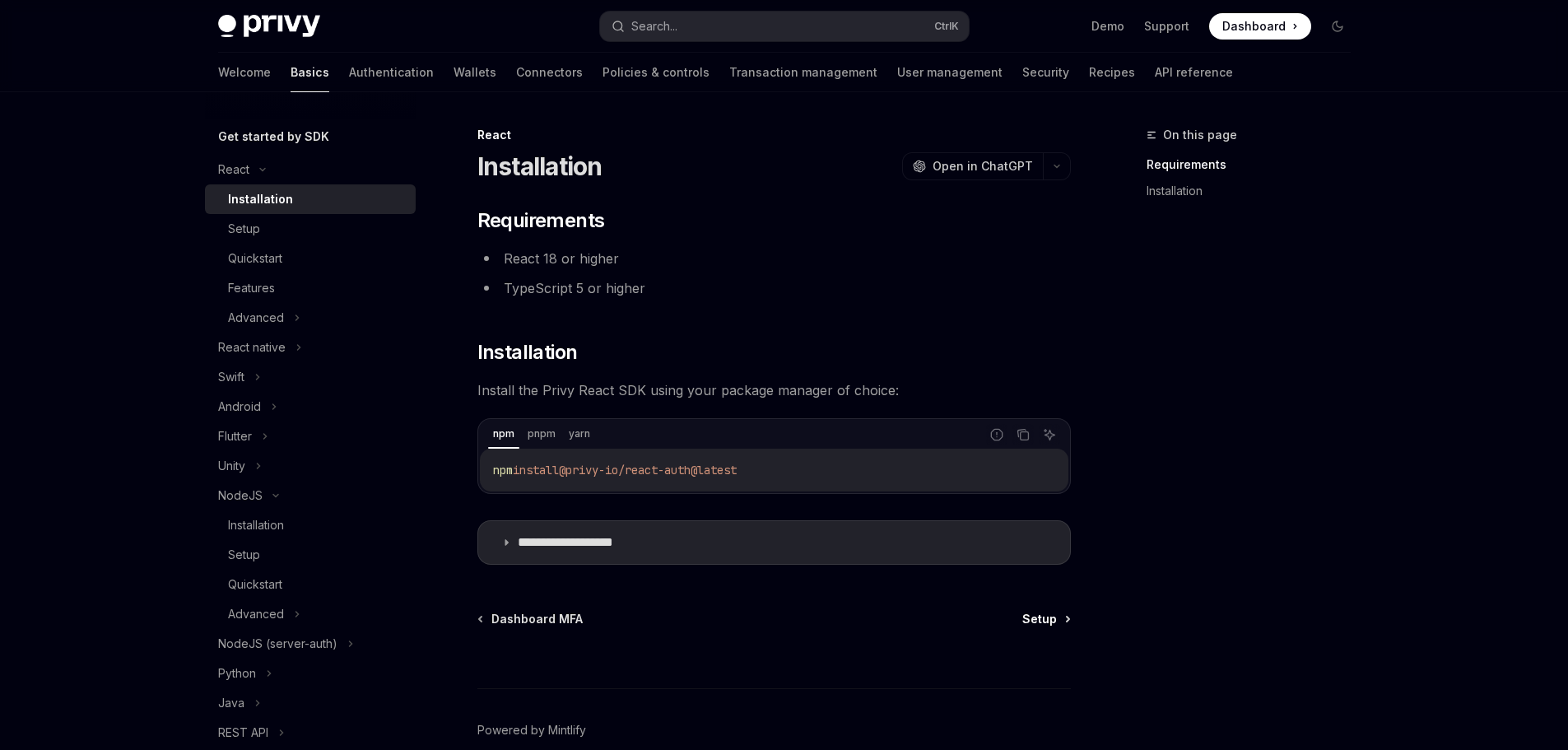
drag, startPoint x: 1022, startPoint y: 616, endPoint x: 1031, endPoint y: 616, distance: 9.0
click at [1023, 616] on div "Dashboard MFA Setup" at bounding box center [774, 619] width 593 height 16
click at [1039, 617] on span "Setup" at bounding box center [1040, 619] width 35 height 16
type textarea "*"
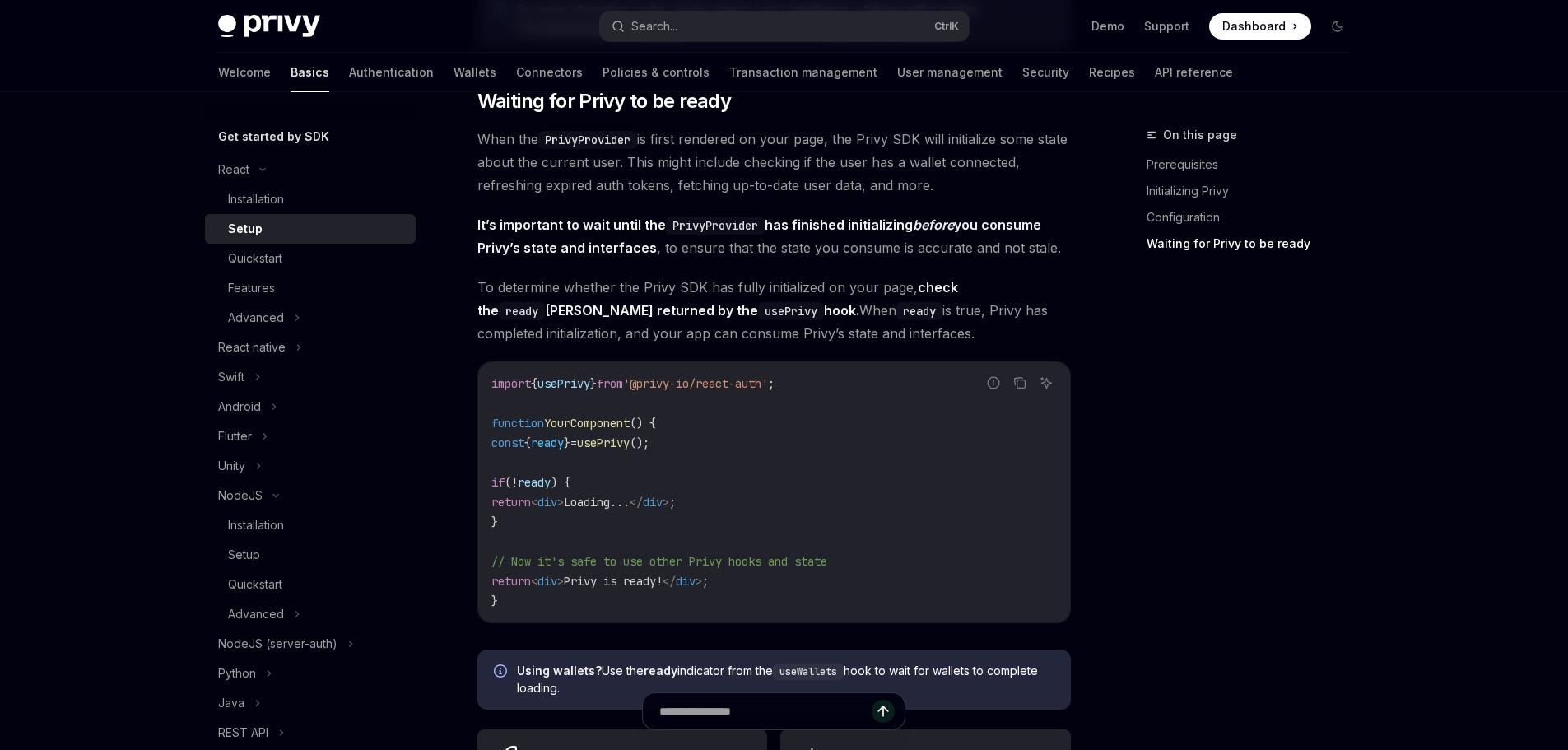
scroll to position [1564, 0]
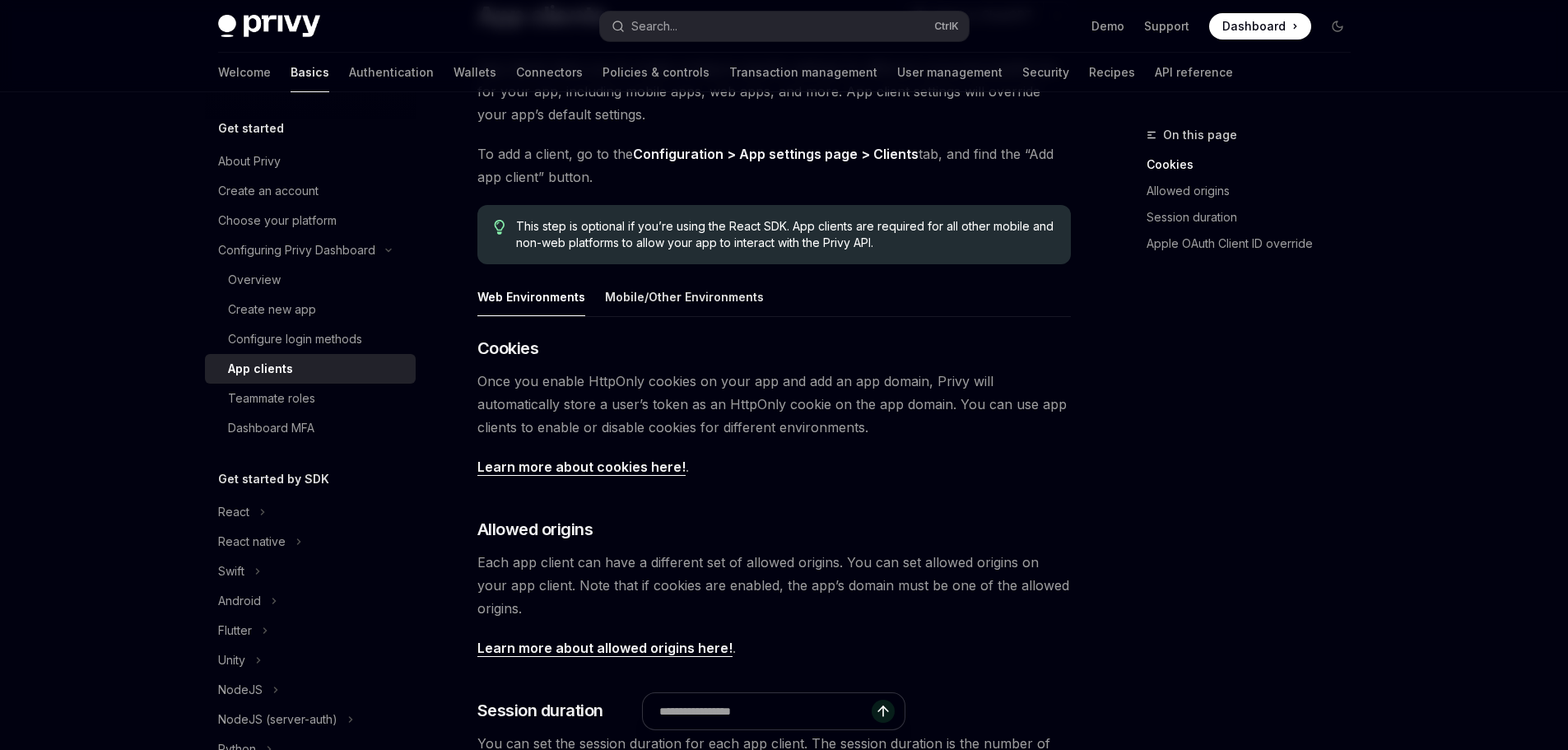
scroll to position [165, 0]
